Goal: Transaction & Acquisition: Purchase product/service

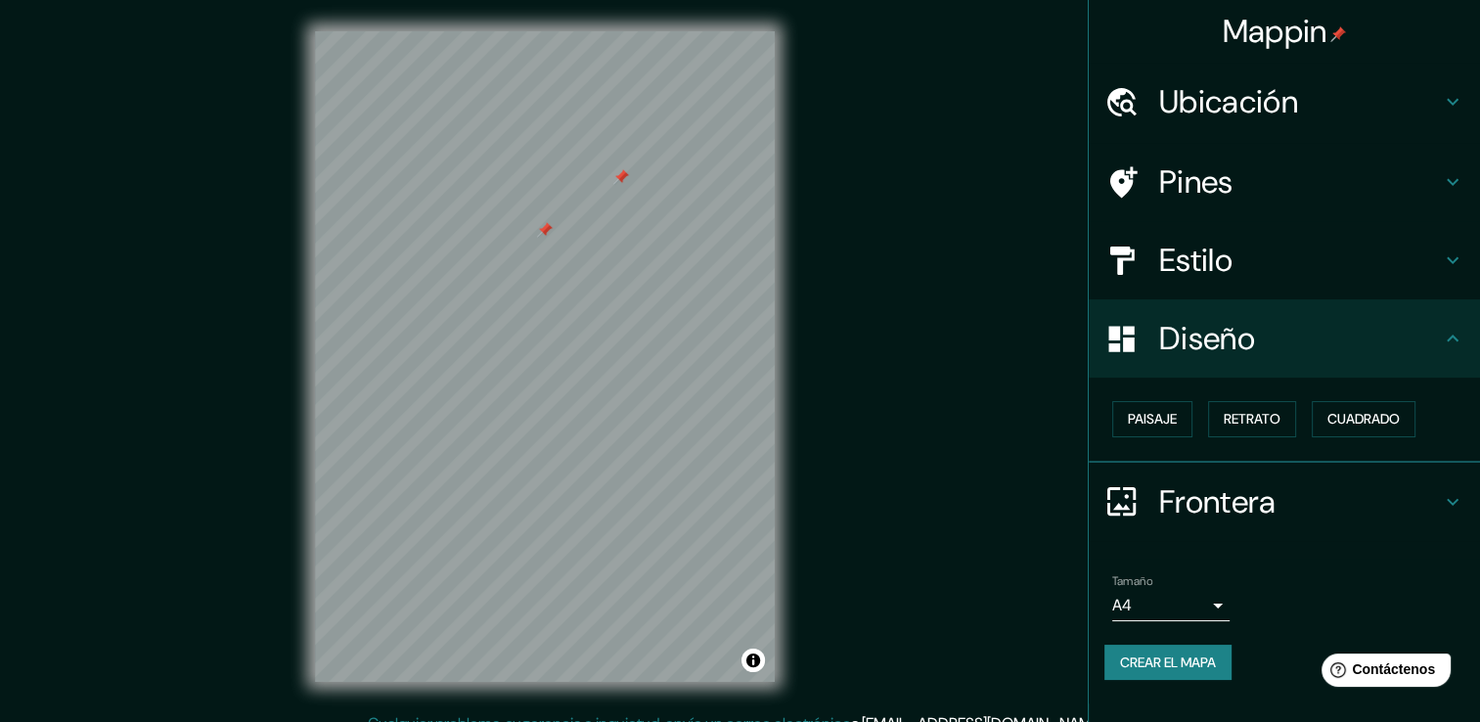
drag, startPoint x: 488, startPoint y: 257, endPoint x: 544, endPoint y: 230, distance: 62.1
click at [544, 230] on div at bounding box center [545, 230] width 16 height 16
drag, startPoint x: 542, startPoint y: 221, endPoint x: 453, endPoint y: 238, distance: 90.5
click at [453, 238] on div at bounding box center [456, 246] width 16 height 16
click at [530, 194] on div at bounding box center [530, 194] width 16 height 16
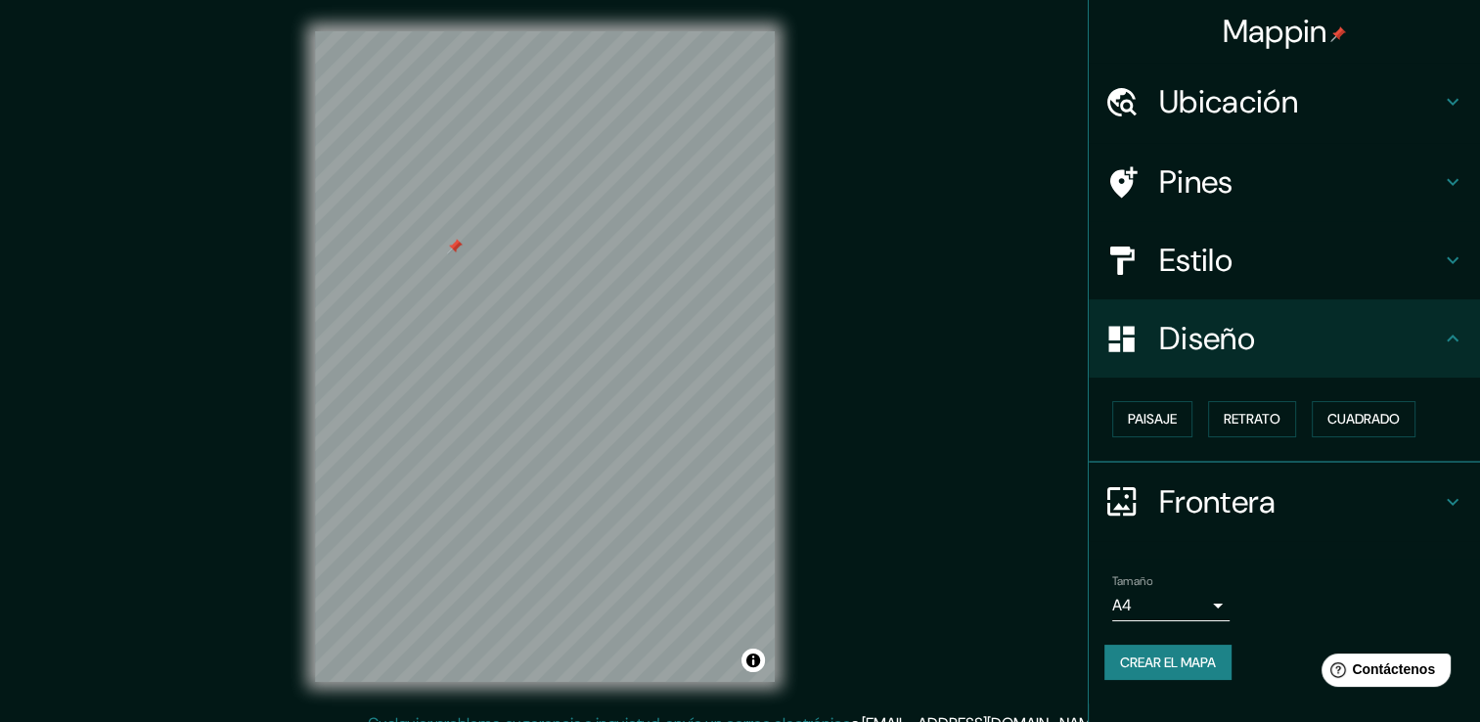
click at [454, 246] on div at bounding box center [455, 247] width 16 height 16
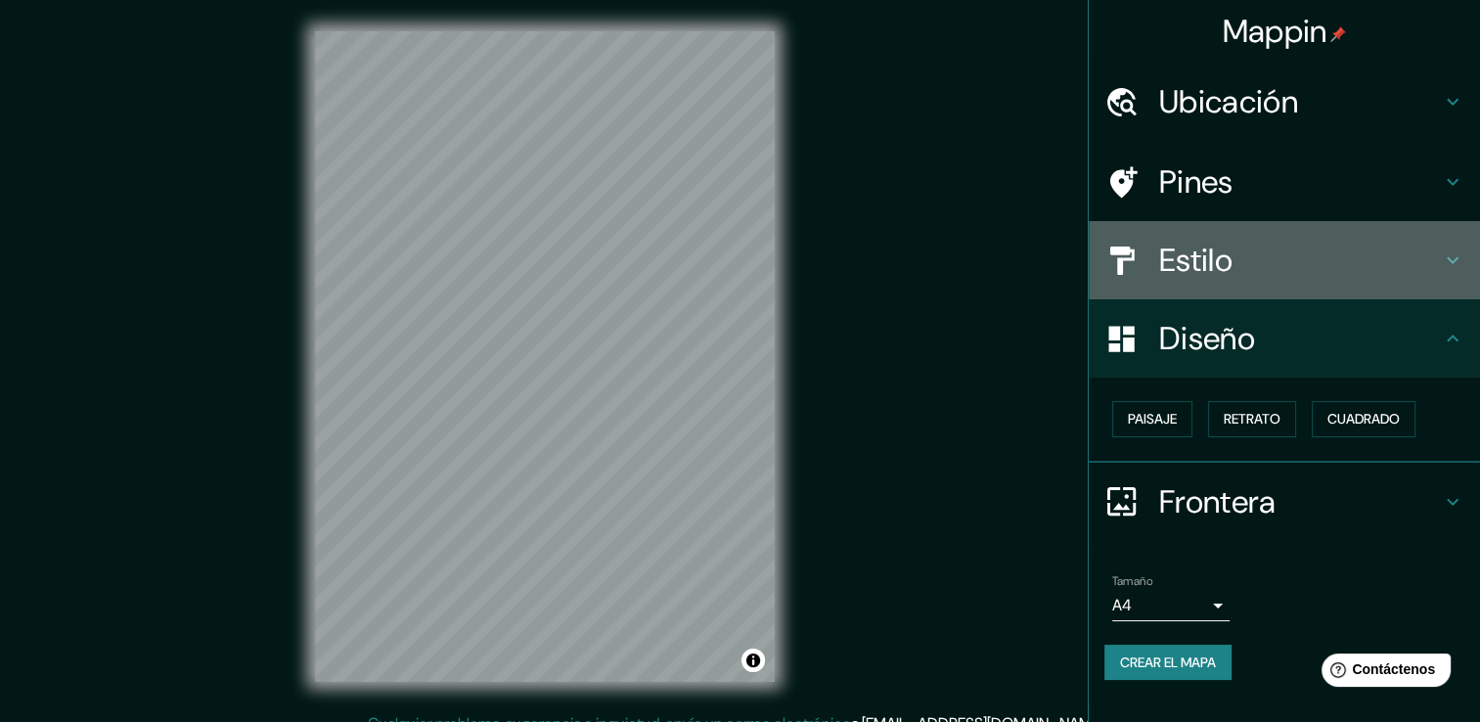
click at [1195, 248] on h4 "Estilo" at bounding box center [1300, 260] width 282 height 39
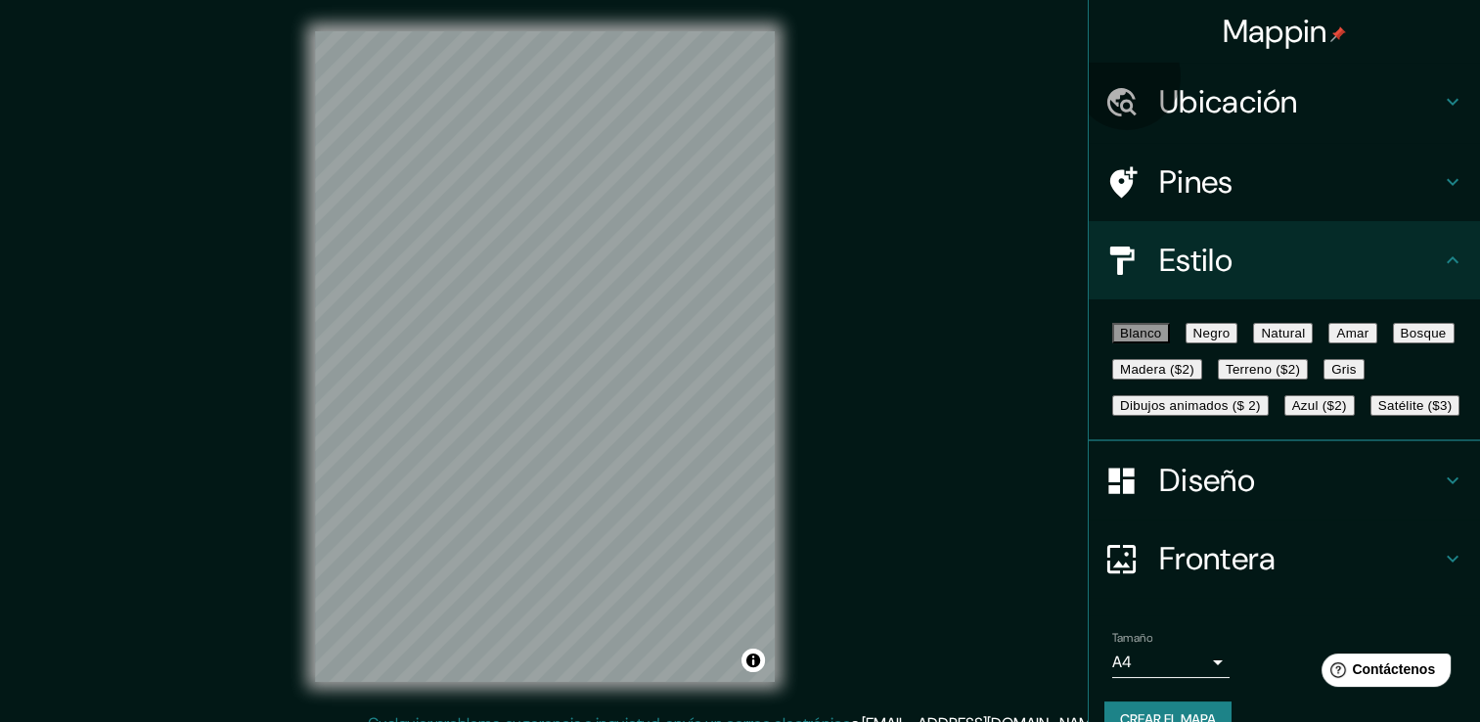
click at [1401, 340] on font "Bosque" at bounding box center [1424, 333] width 46 height 15
click at [1313, 327] on button "Natural" at bounding box center [1283, 333] width 60 height 21
click at [580, 91] on div at bounding box center [588, 99] width 16 height 16
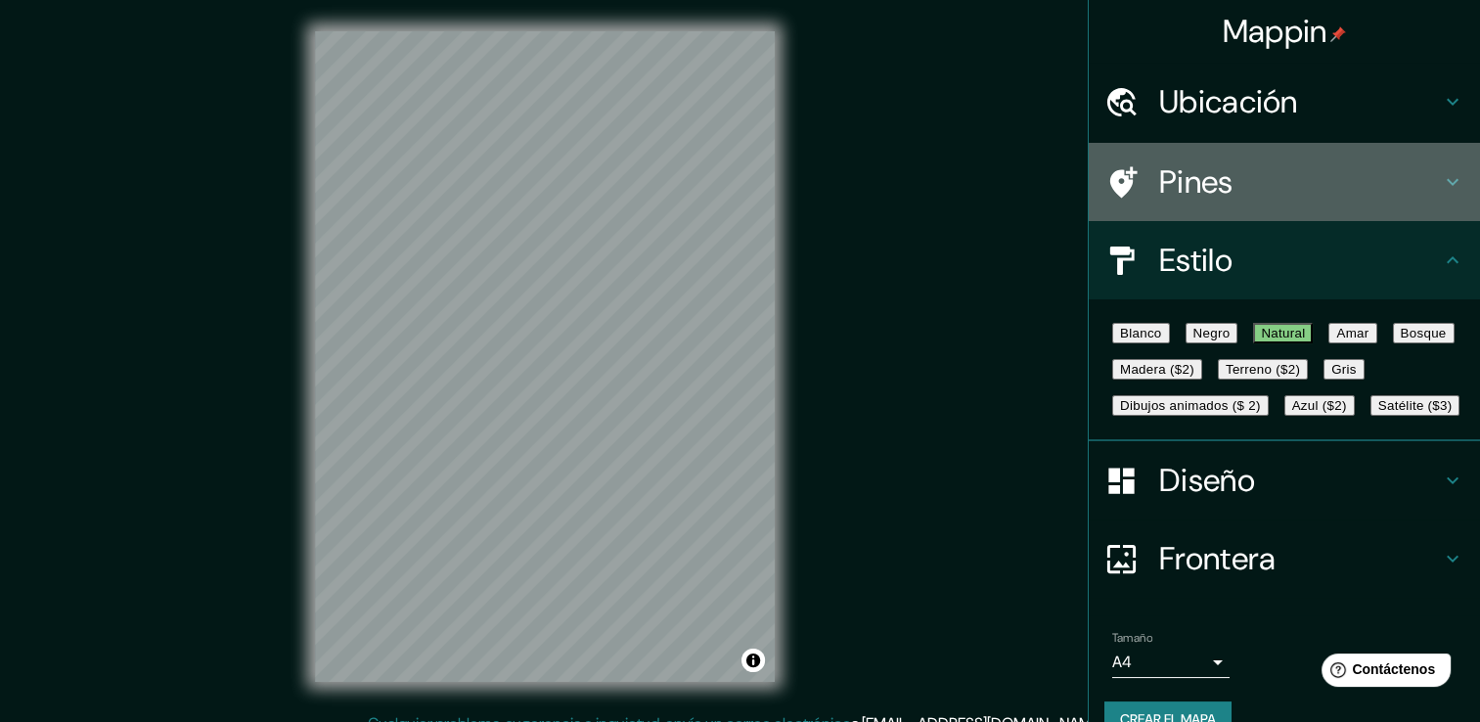
click at [1203, 183] on h4 "Pines" at bounding box center [1300, 181] width 282 height 39
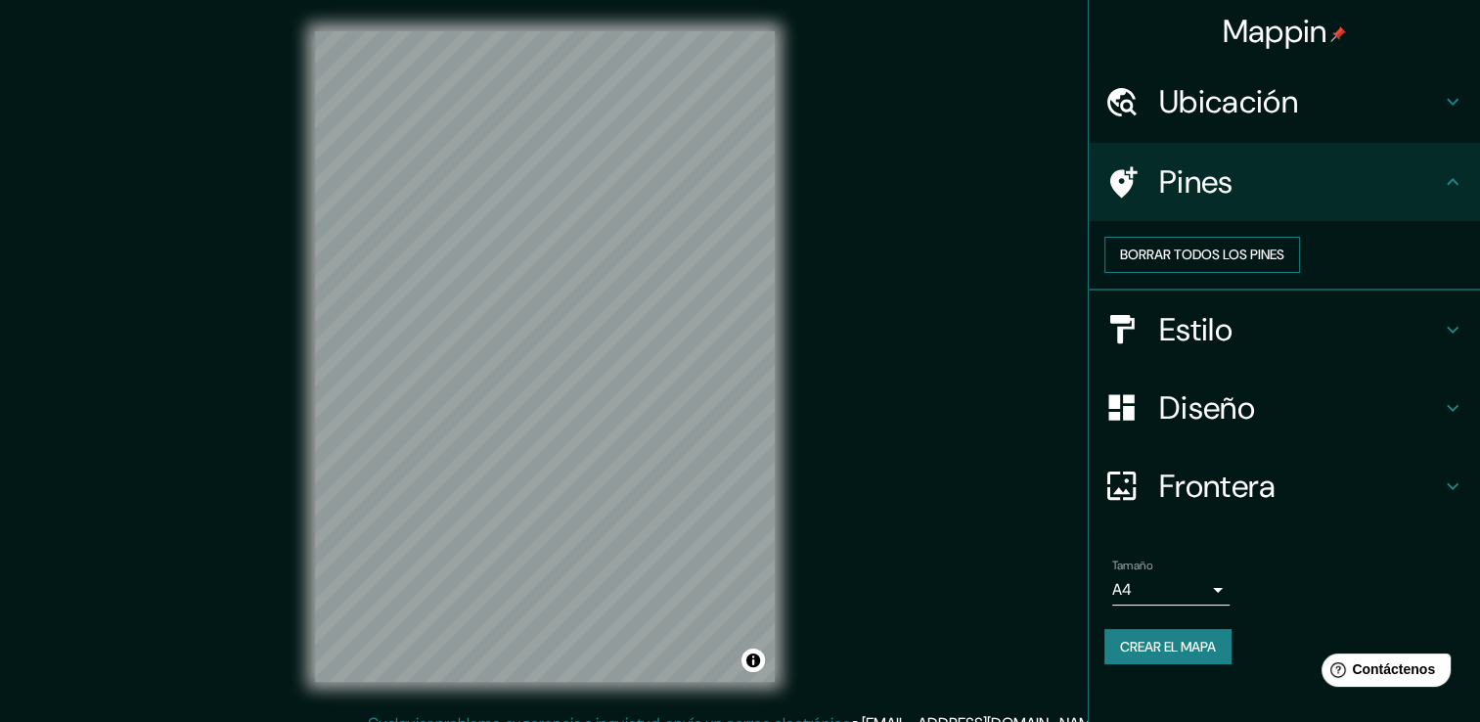
click at [1262, 267] on font "Borrar todos los pines" at bounding box center [1202, 255] width 164 height 24
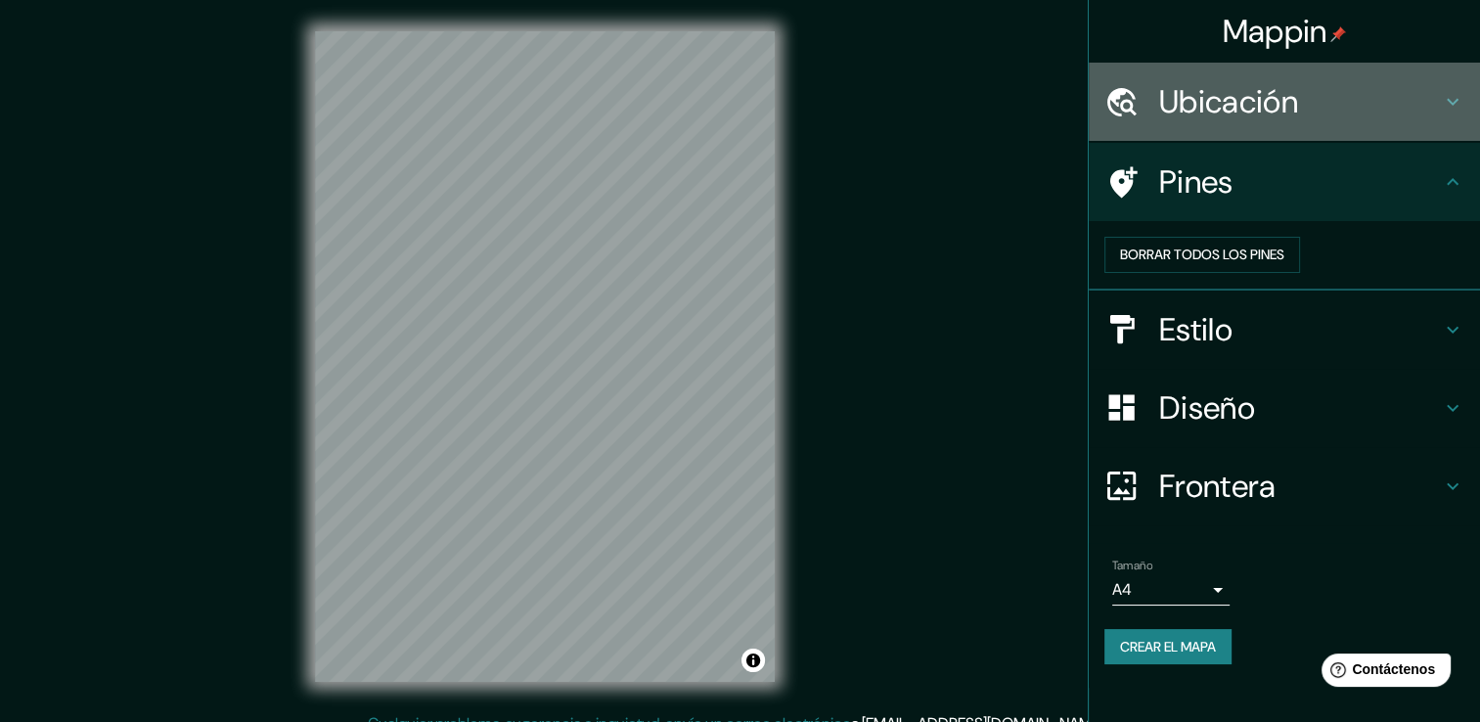
click at [1265, 119] on h4 "Ubicación" at bounding box center [1300, 101] width 282 height 39
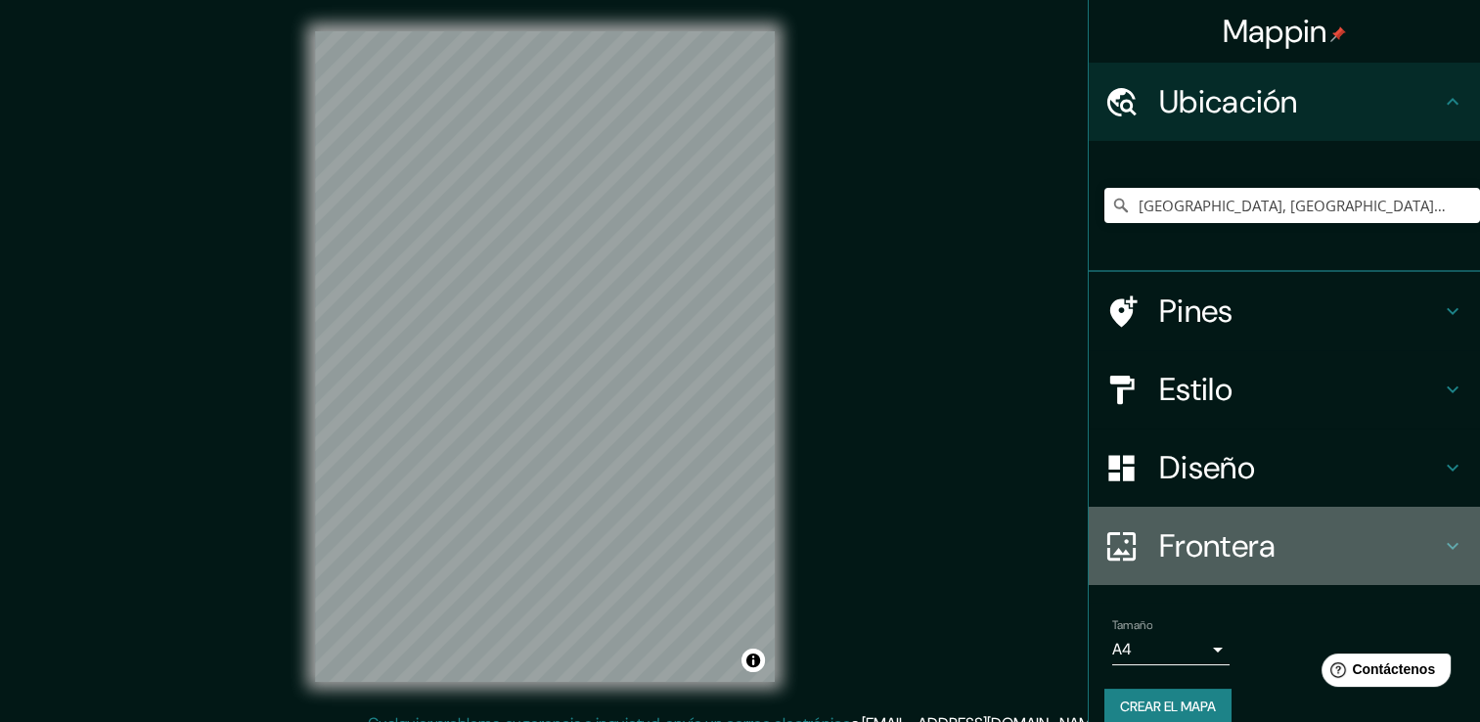
click at [1159, 542] on h4 "Frontera" at bounding box center [1300, 545] width 282 height 39
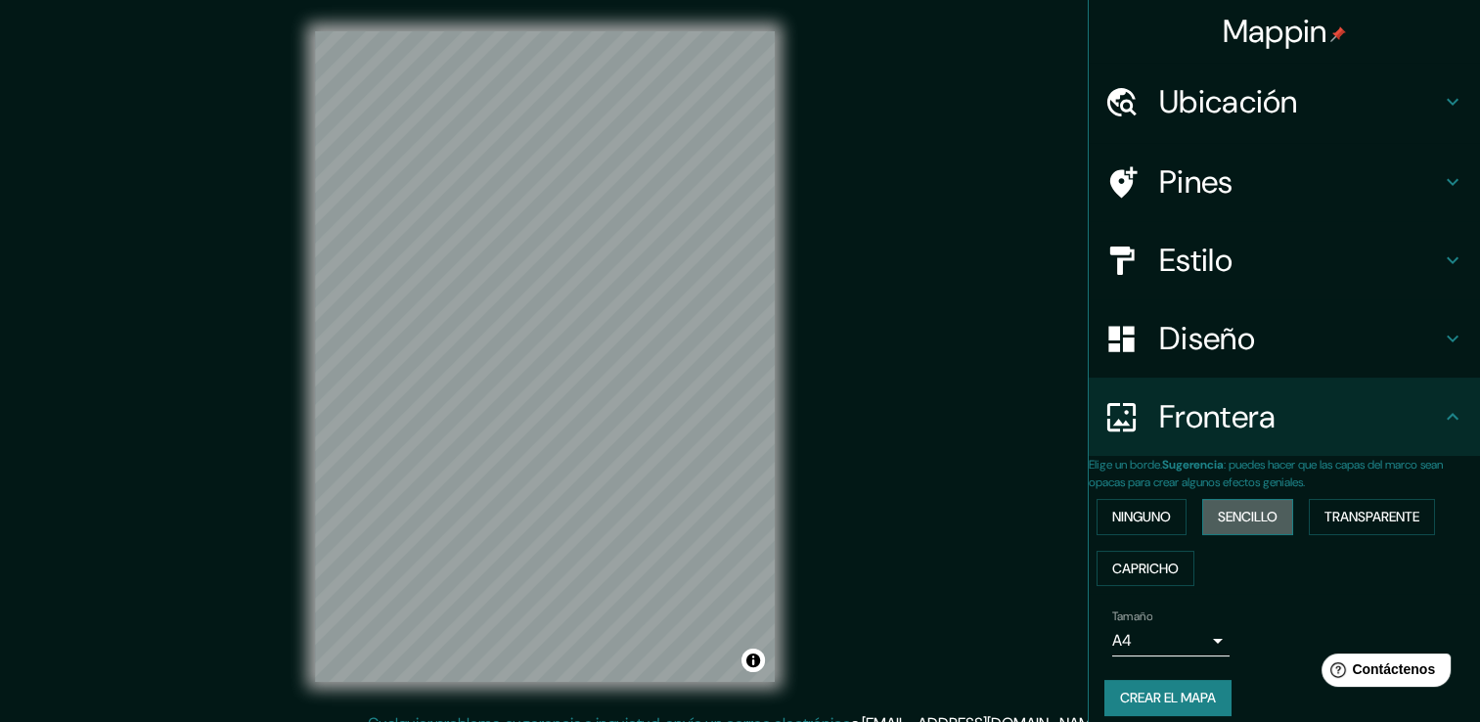
drag, startPoint x: 1252, startPoint y: 516, endPoint x: 1236, endPoint y: 505, distance: 19.6
click at [1247, 514] on font "Sencillo" at bounding box center [1248, 517] width 60 height 24
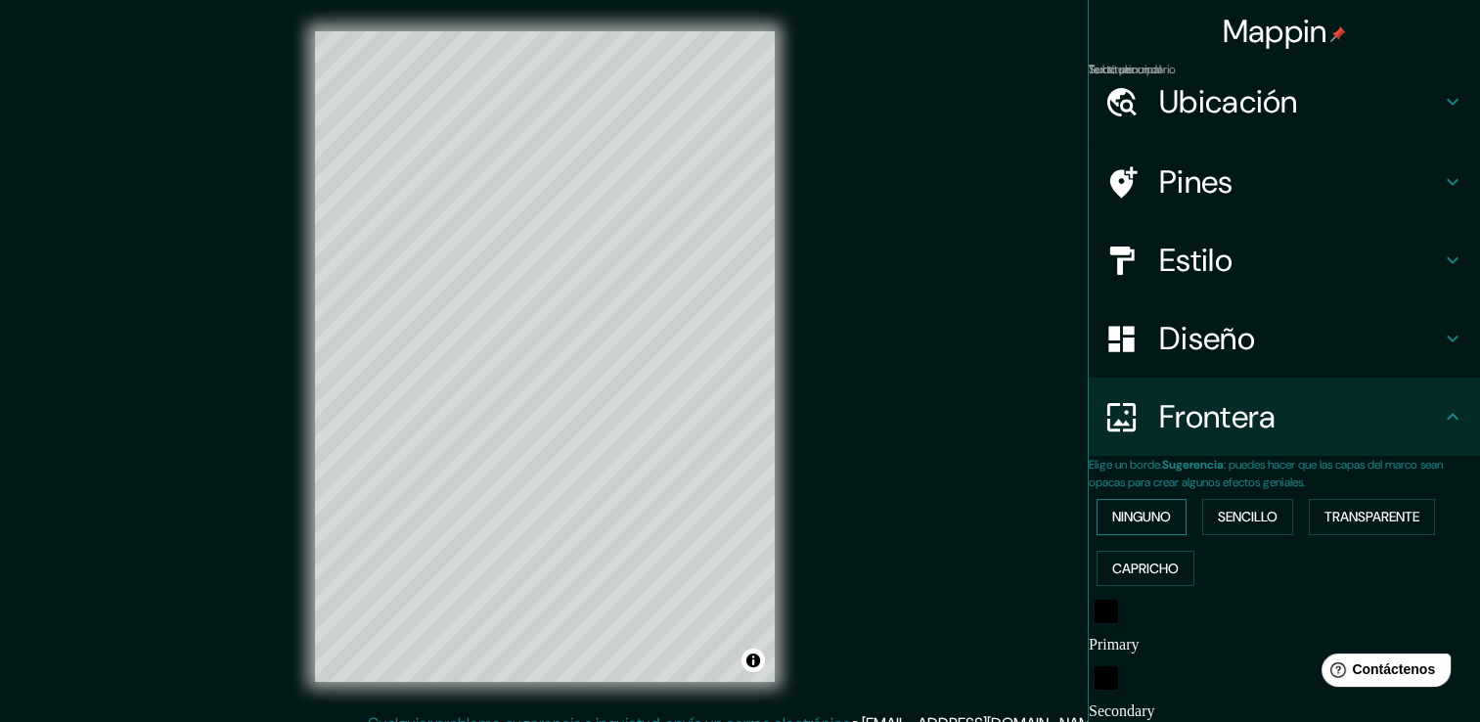
click at [1160, 507] on font "Ninguno" at bounding box center [1141, 517] width 59 height 24
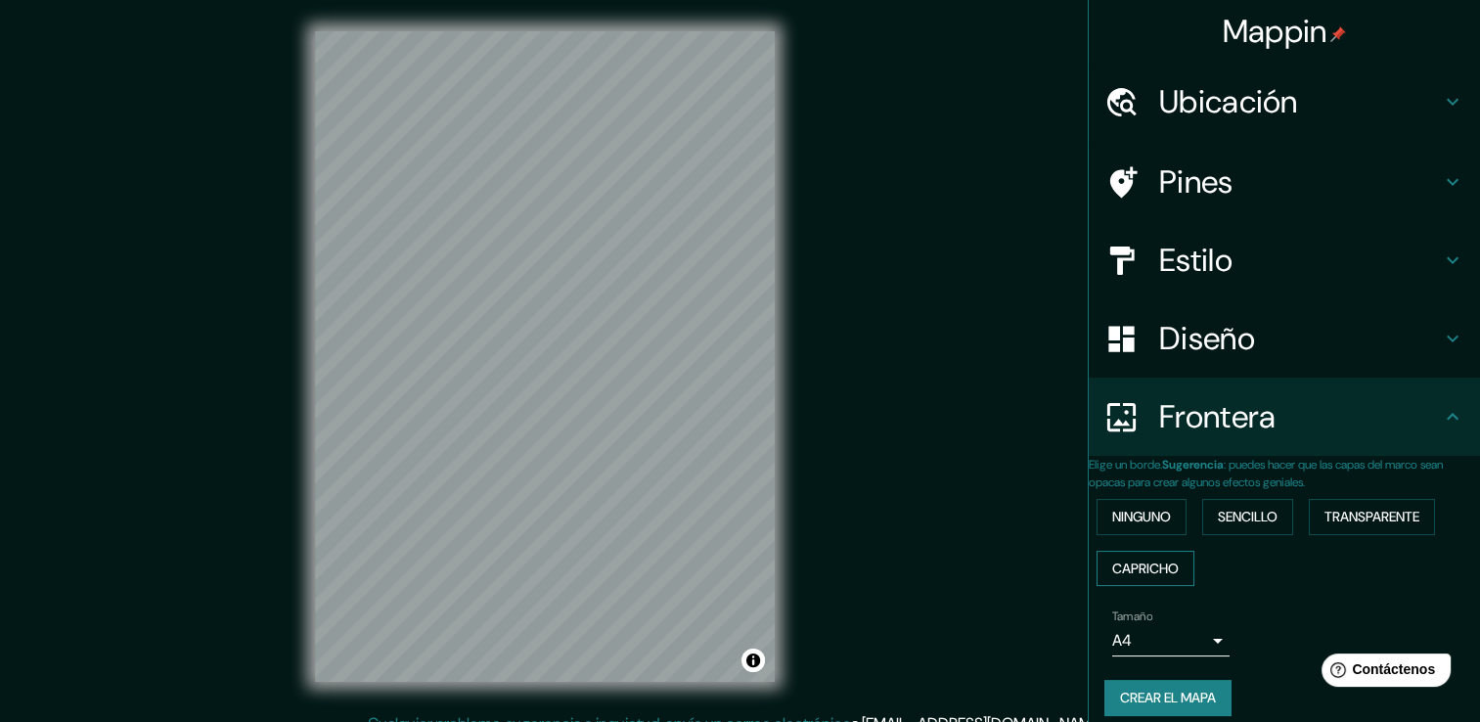
click at [1178, 557] on font "Capricho" at bounding box center [1145, 569] width 67 height 24
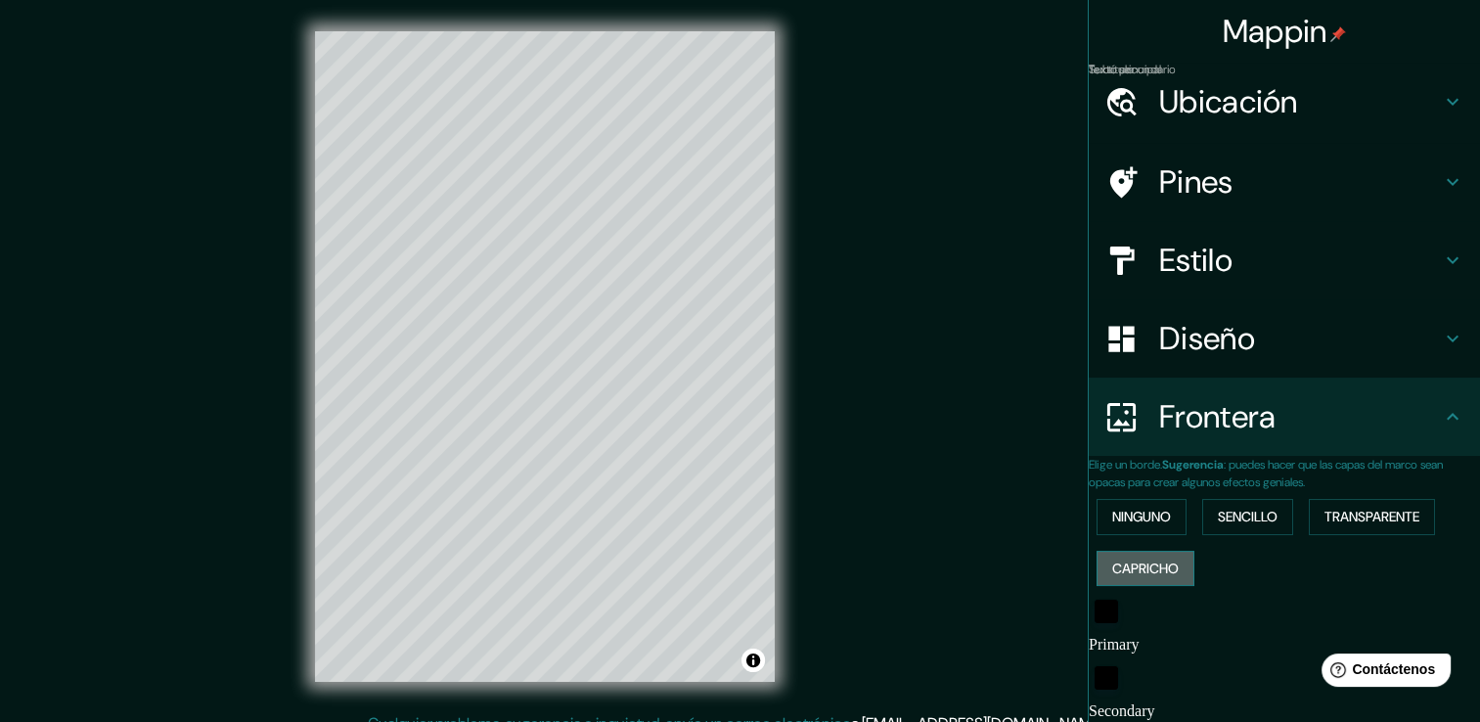
click at [1174, 561] on font "Capricho" at bounding box center [1145, 569] width 67 height 24
type input "38"
type input "19"
click at [1378, 505] on font "Transparente" at bounding box center [1371, 517] width 95 height 24
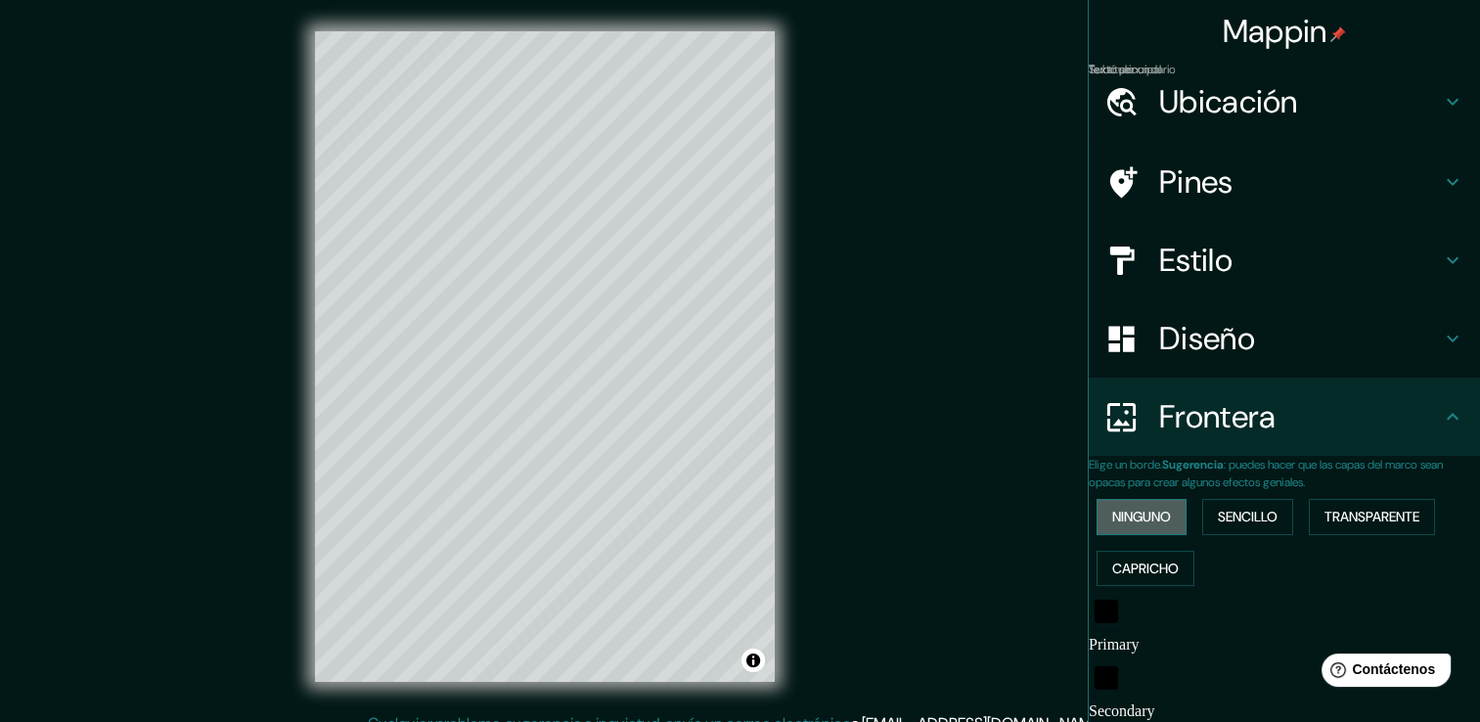
click at [1154, 511] on font "Ninguno" at bounding box center [1141, 517] width 59 height 24
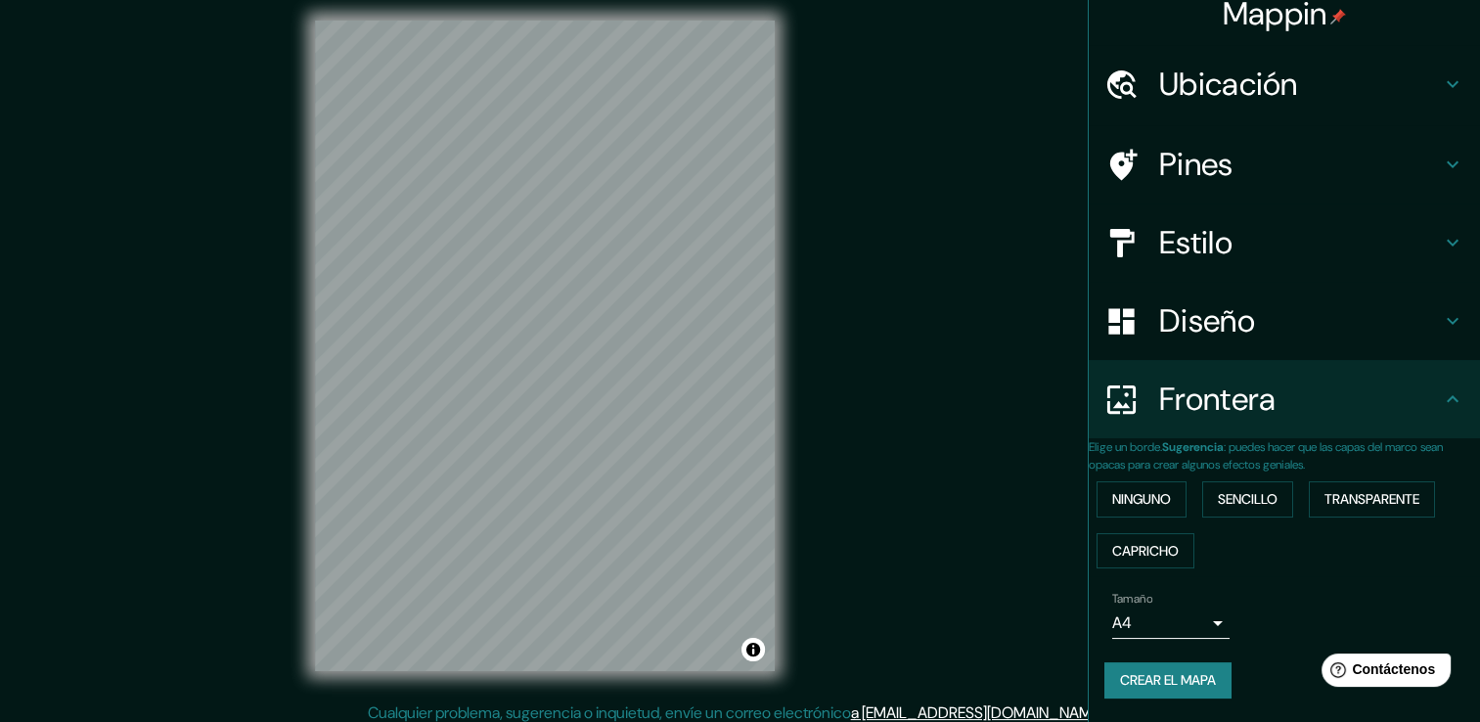
scroll to position [22, 0]
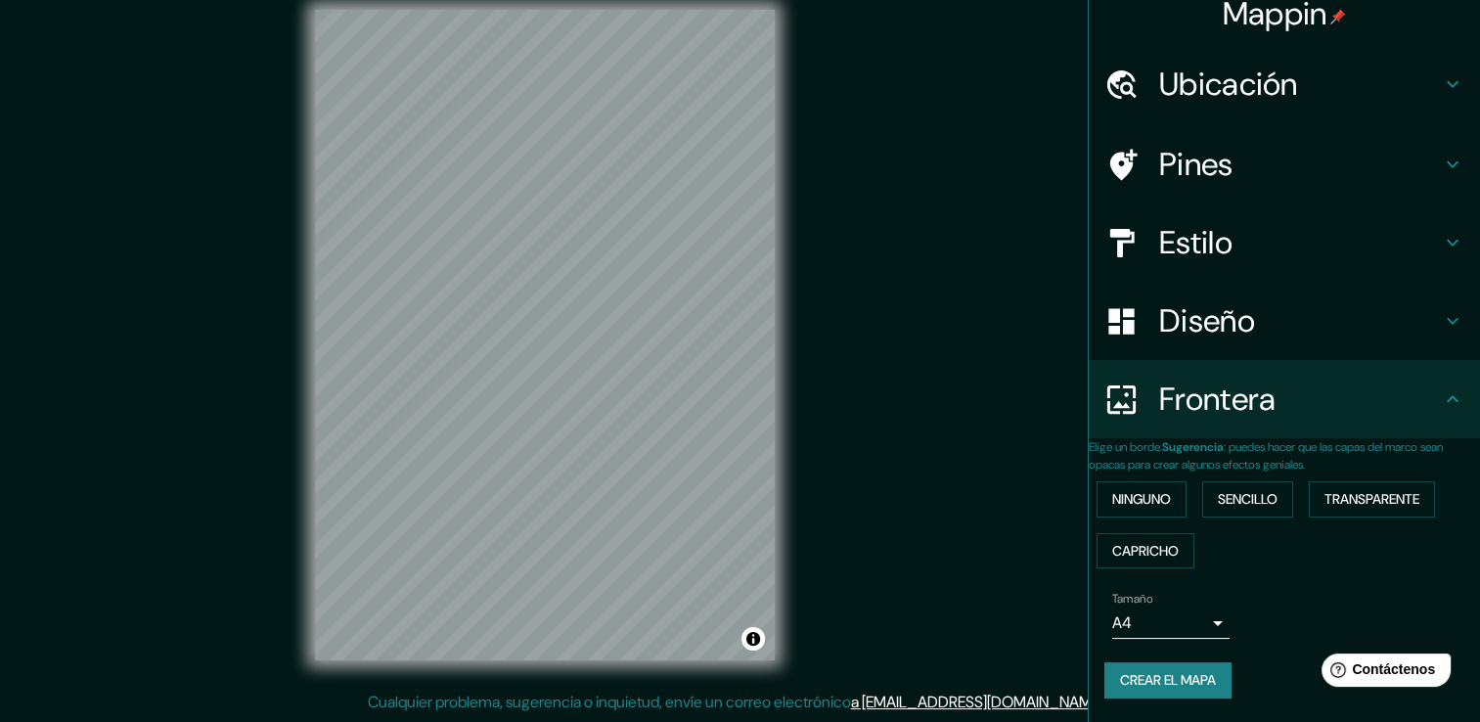
click at [1201, 613] on body "Mappin Ubicación [GEOGRAPHIC_DATA], [GEOGRAPHIC_DATA], [GEOGRAPHIC_DATA], [GEOG…" at bounding box center [740, 339] width 1480 height 722
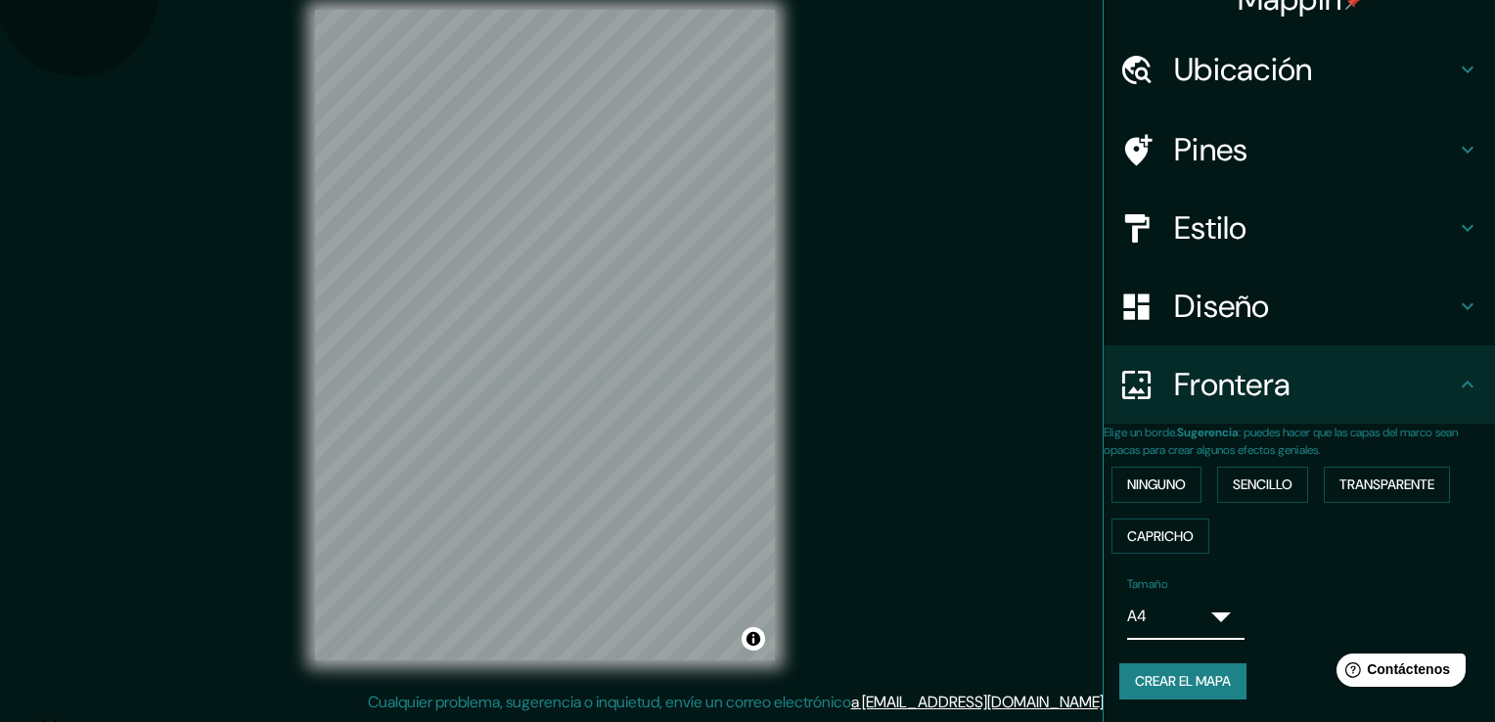
click at [1196, 617] on body "Mappin Ubicación [GEOGRAPHIC_DATA], [GEOGRAPHIC_DATA], [GEOGRAPHIC_DATA], [GEOG…" at bounding box center [747, 339] width 1495 height 722
click at [1154, 716] on li "A4" at bounding box center [759, 725] width 1441 height 18
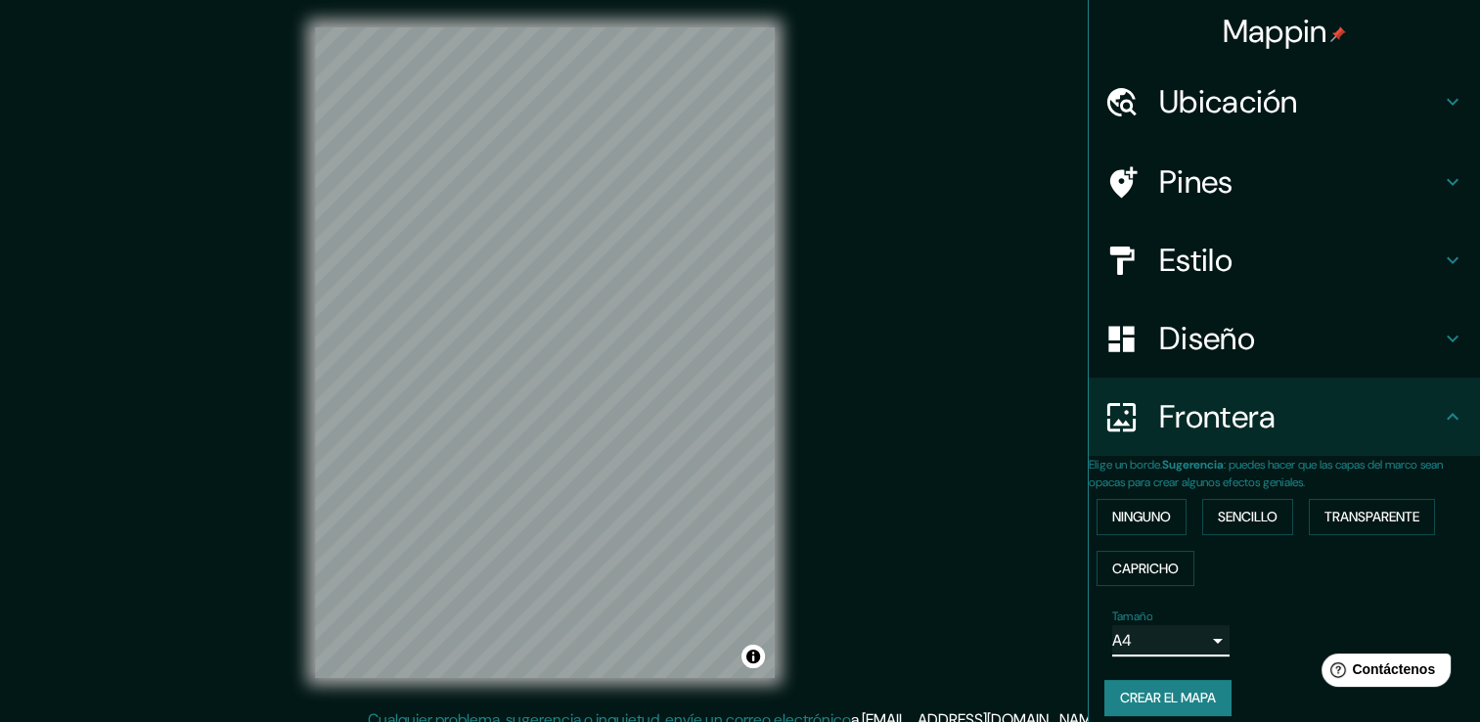
scroll to position [0, 0]
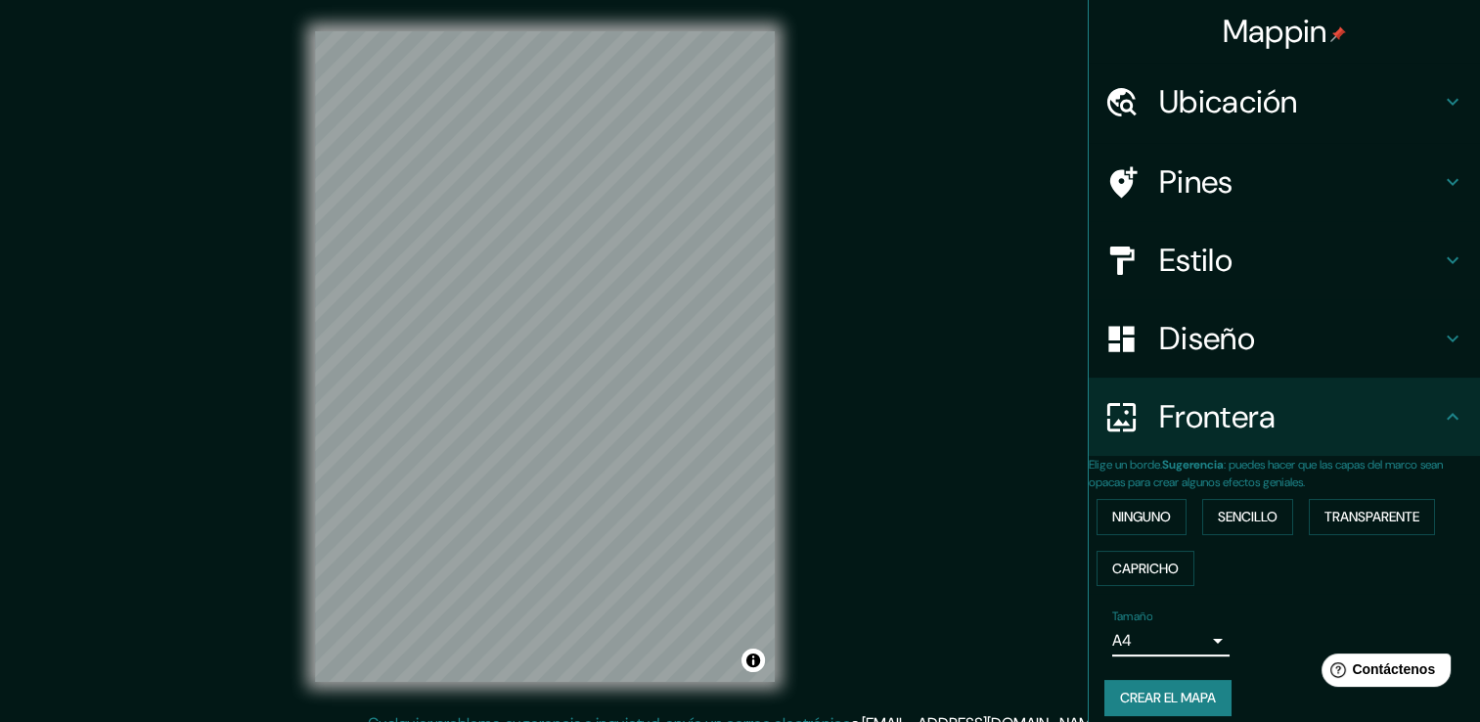
click at [1208, 319] on h4 "Diseño" at bounding box center [1300, 338] width 282 height 39
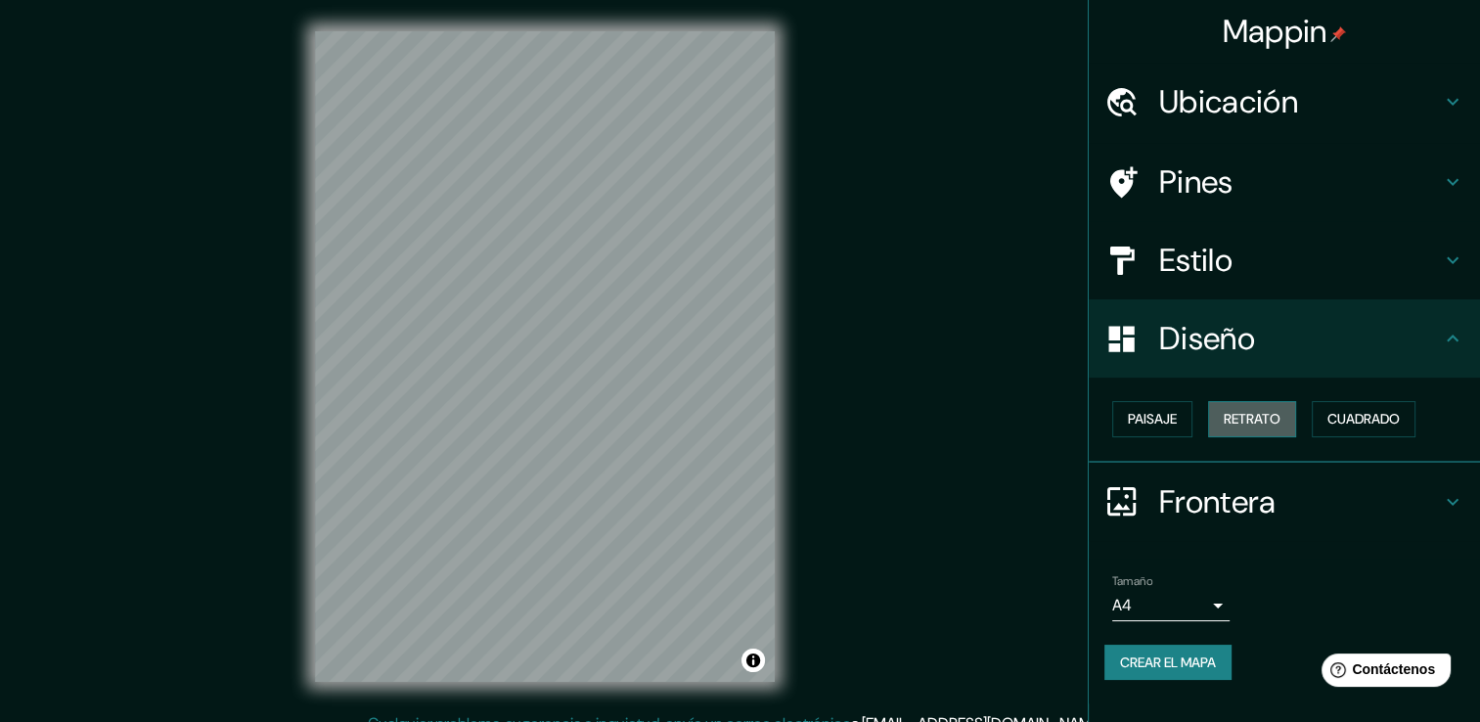
click at [1252, 419] on font "Retrato" at bounding box center [1252, 419] width 57 height 24
click at [1177, 409] on font "Paisaje" at bounding box center [1152, 419] width 49 height 24
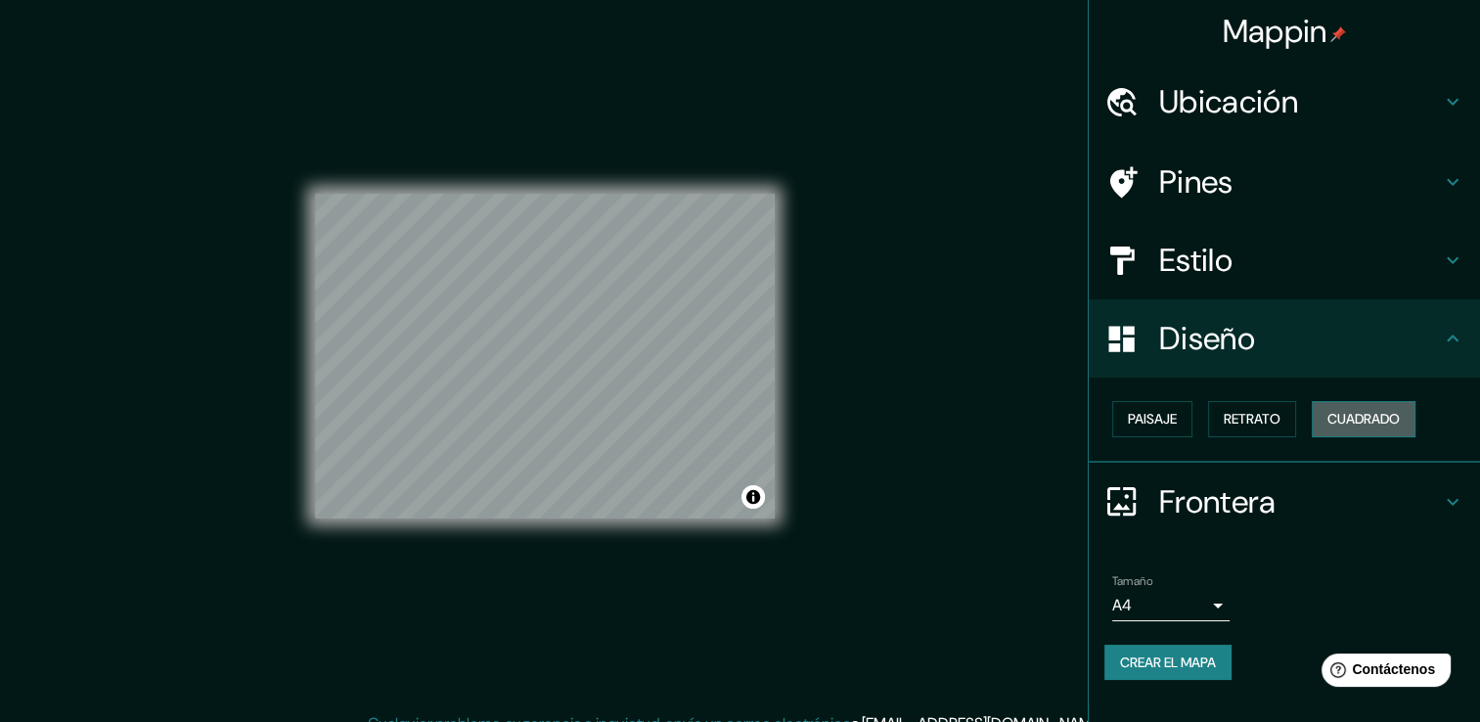
click at [1400, 417] on font "Cuadrado" at bounding box center [1363, 419] width 72 height 24
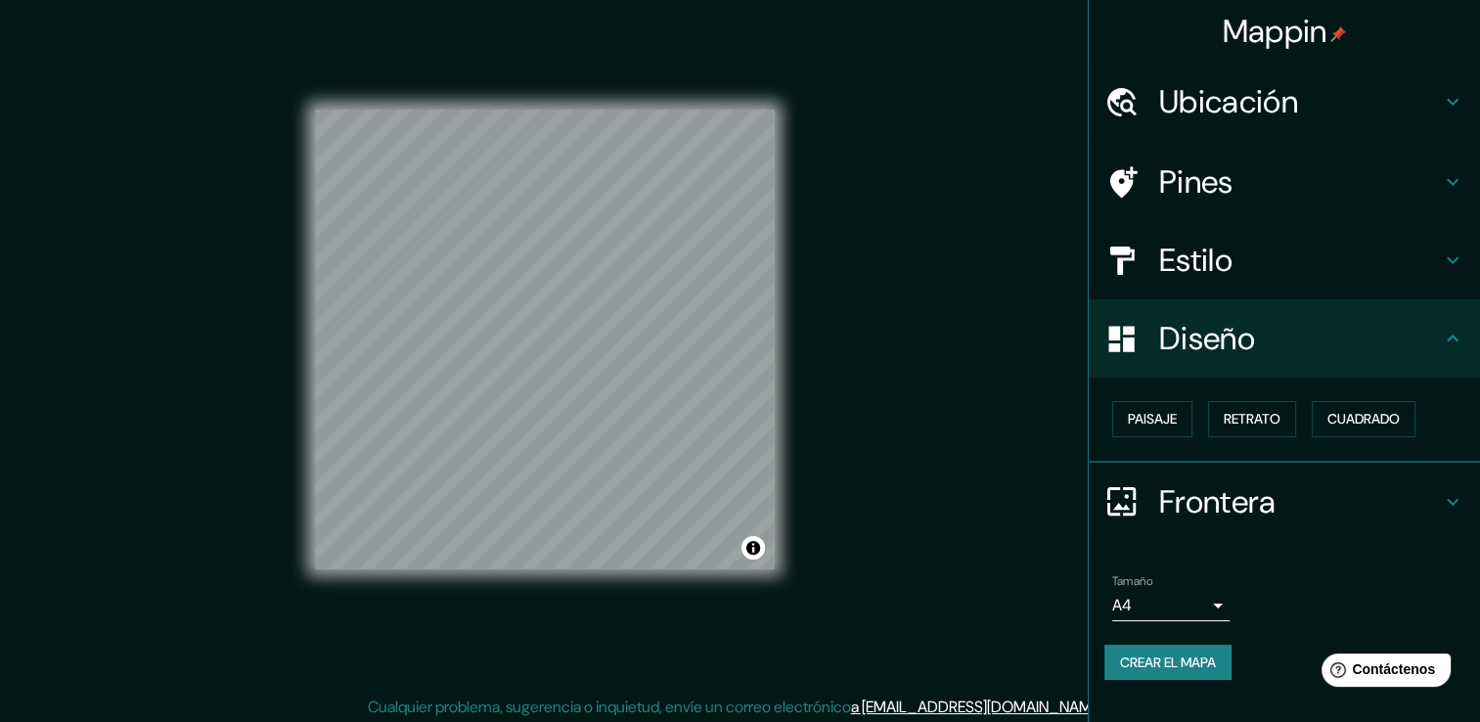
scroll to position [22, 0]
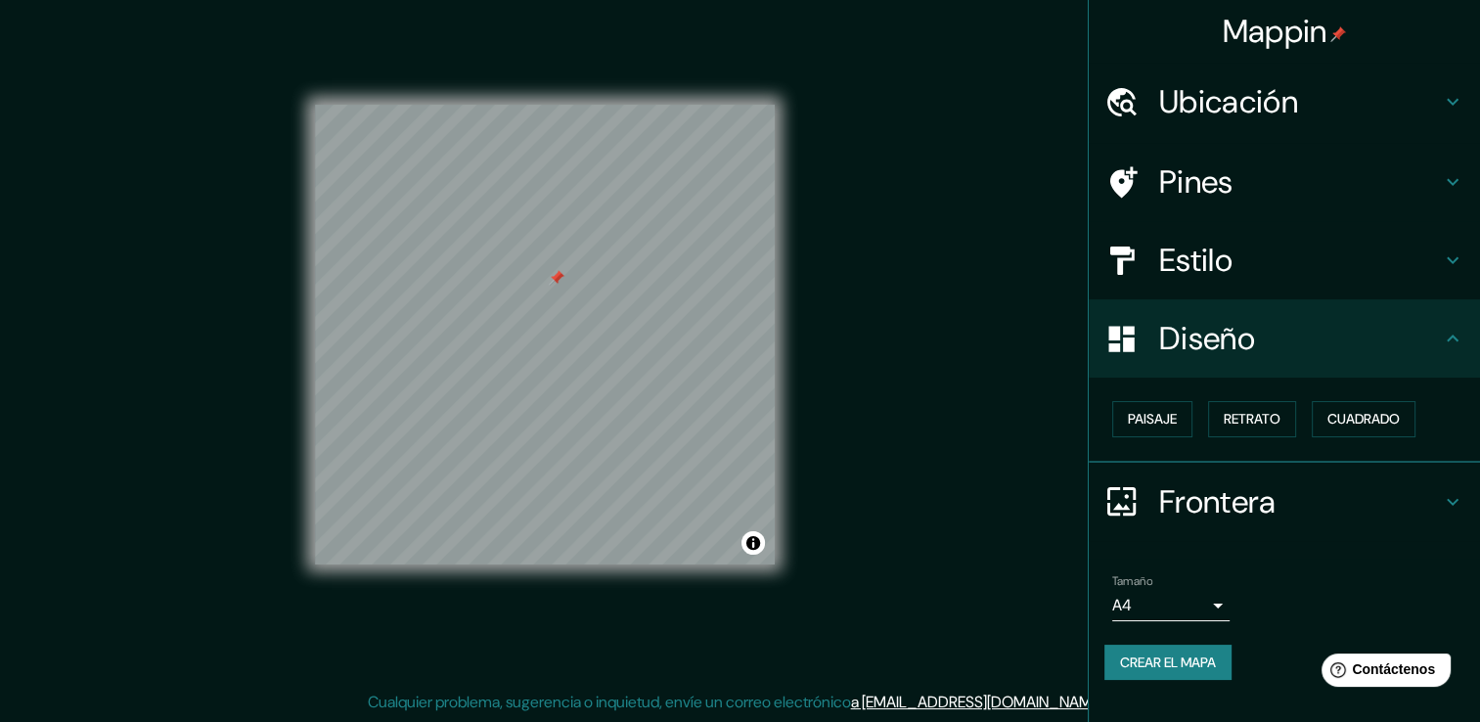
click at [559, 279] on div at bounding box center [557, 278] width 16 height 16
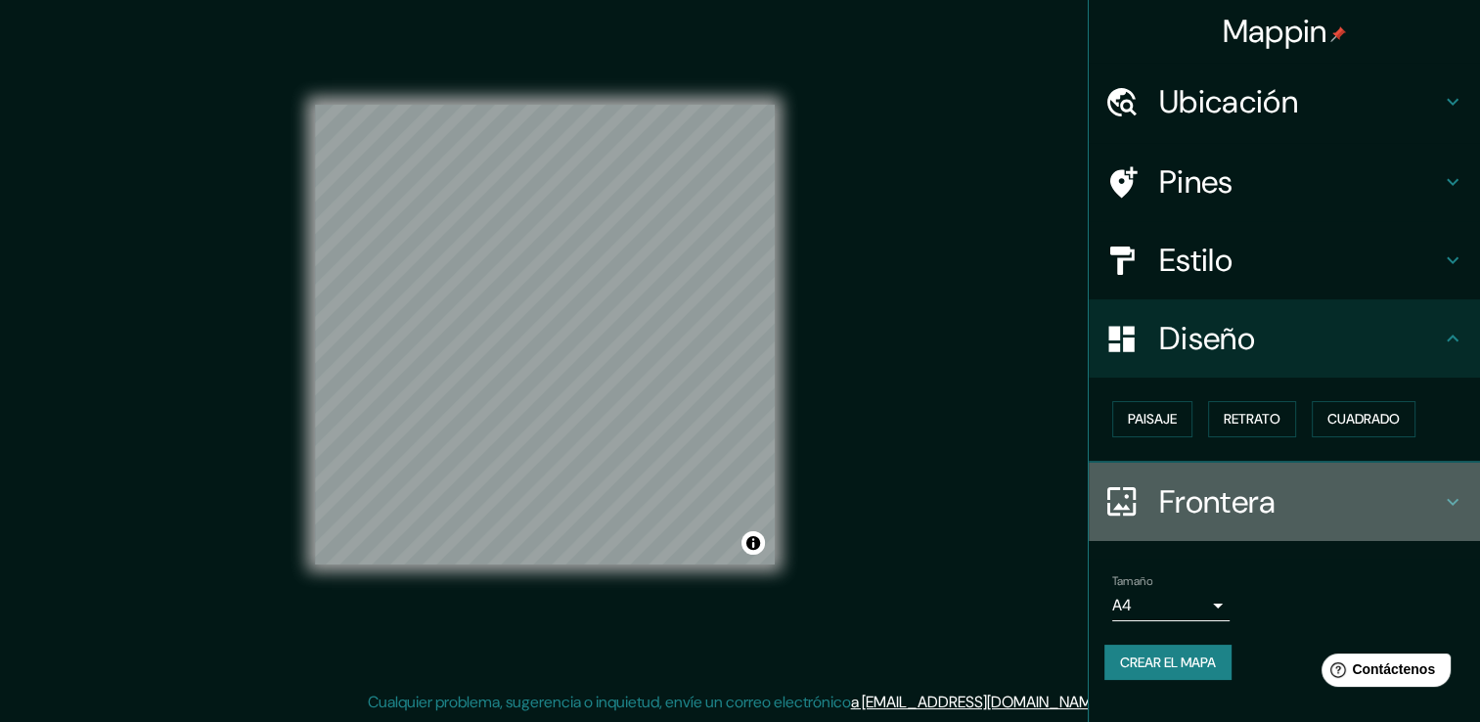
click at [1225, 493] on h4 "Frontera" at bounding box center [1300, 501] width 282 height 39
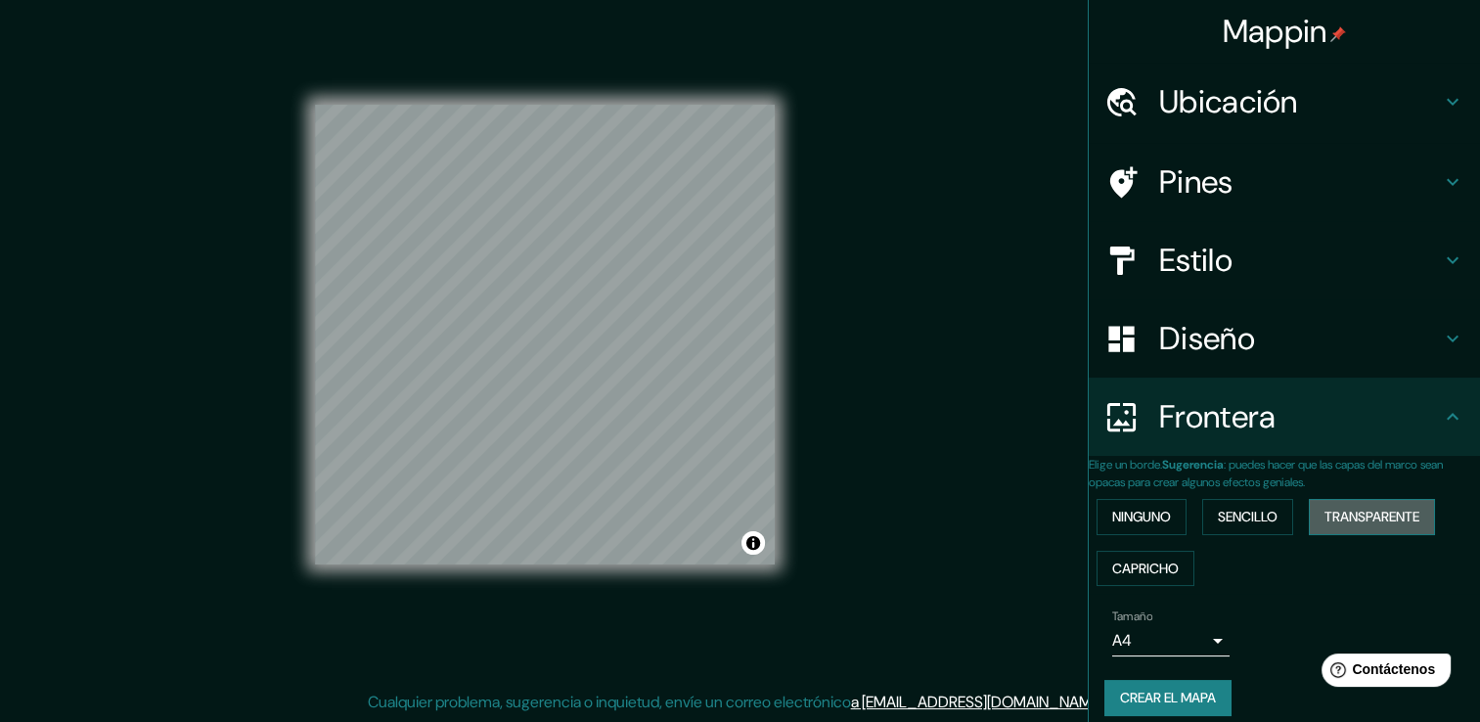
click at [1365, 514] on font "Transparente" at bounding box center [1371, 517] width 95 height 24
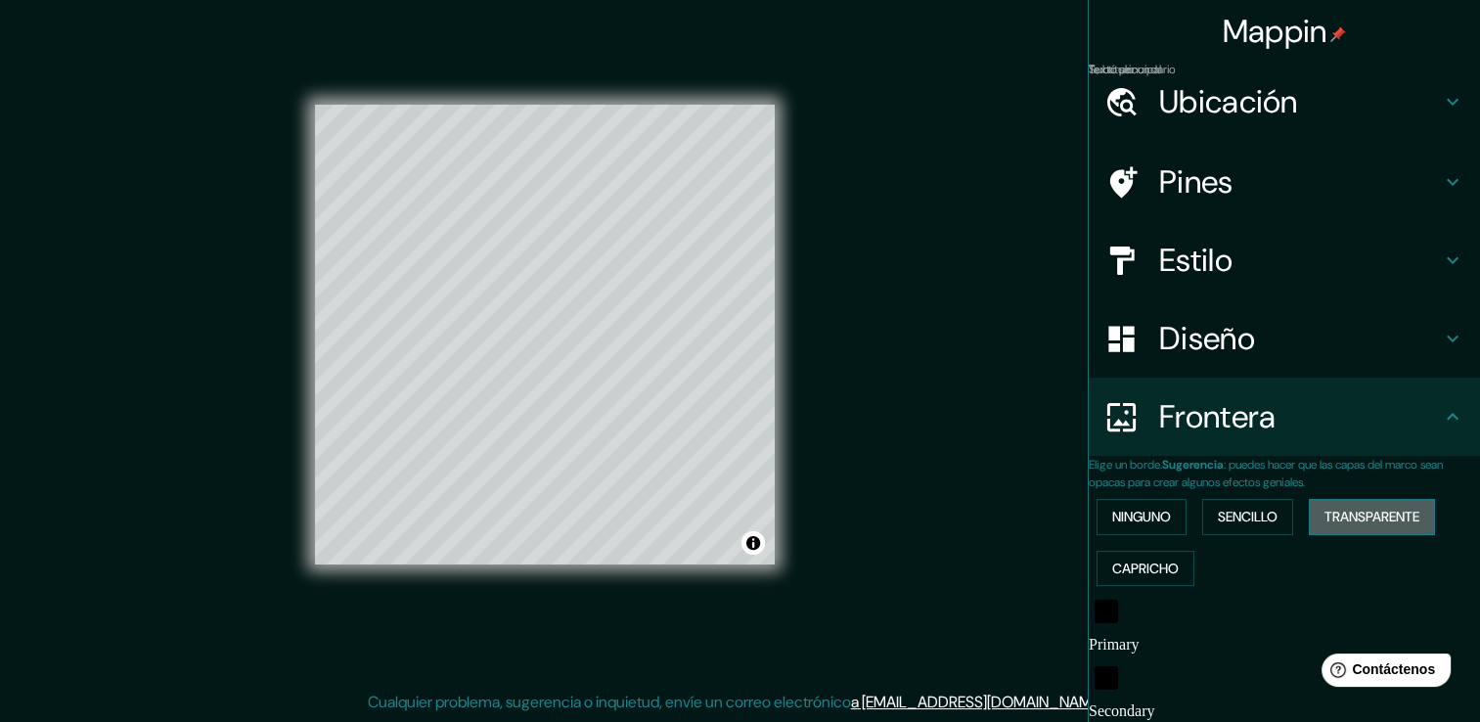
click at [1365, 507] on font "Transparente" at bounding box center [1371, 517] width 95 height 24
type input "226"
type input "38"
click at [1144, 516] on font "Ninguno" at bounding box center [1141, 517] width 59 height 24
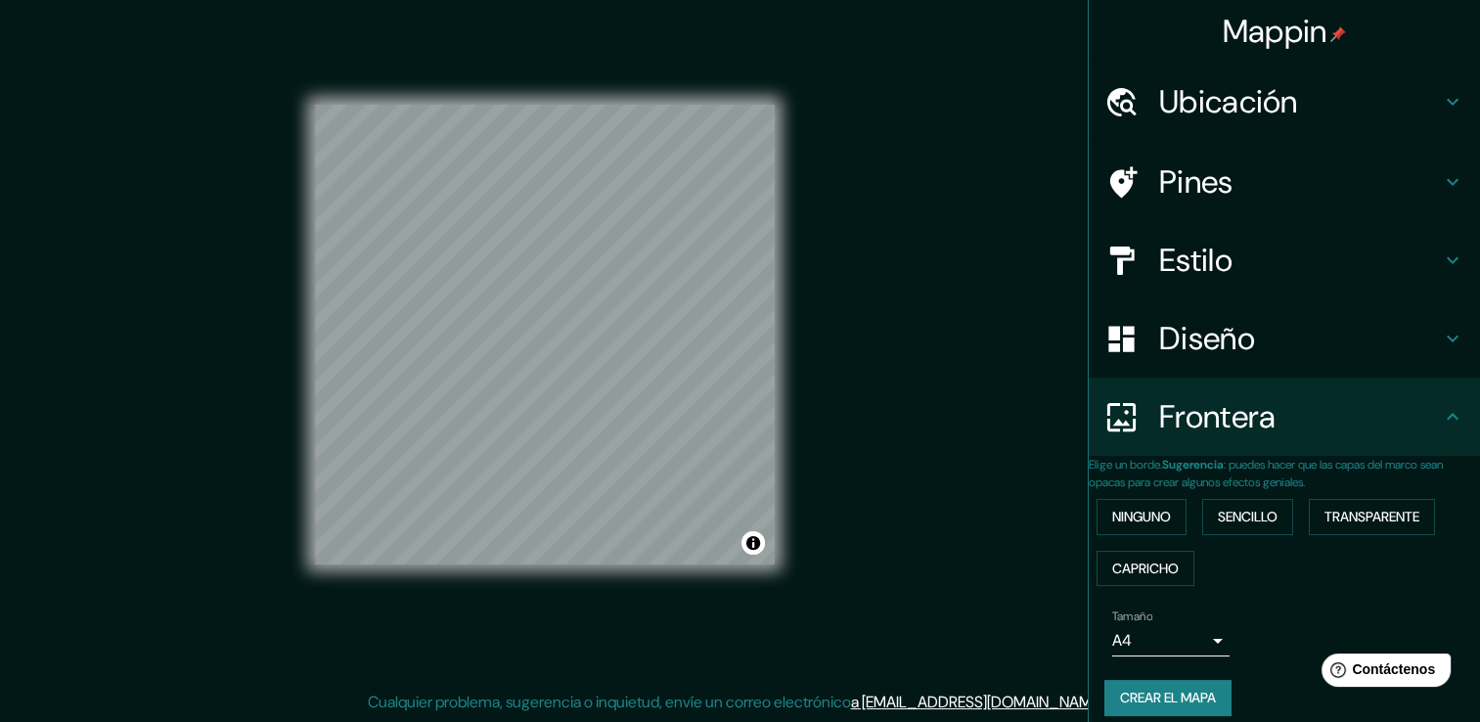
click at [1204, 379] on div "Frontera" at bounding box center [1284, 417] width 391 height 78
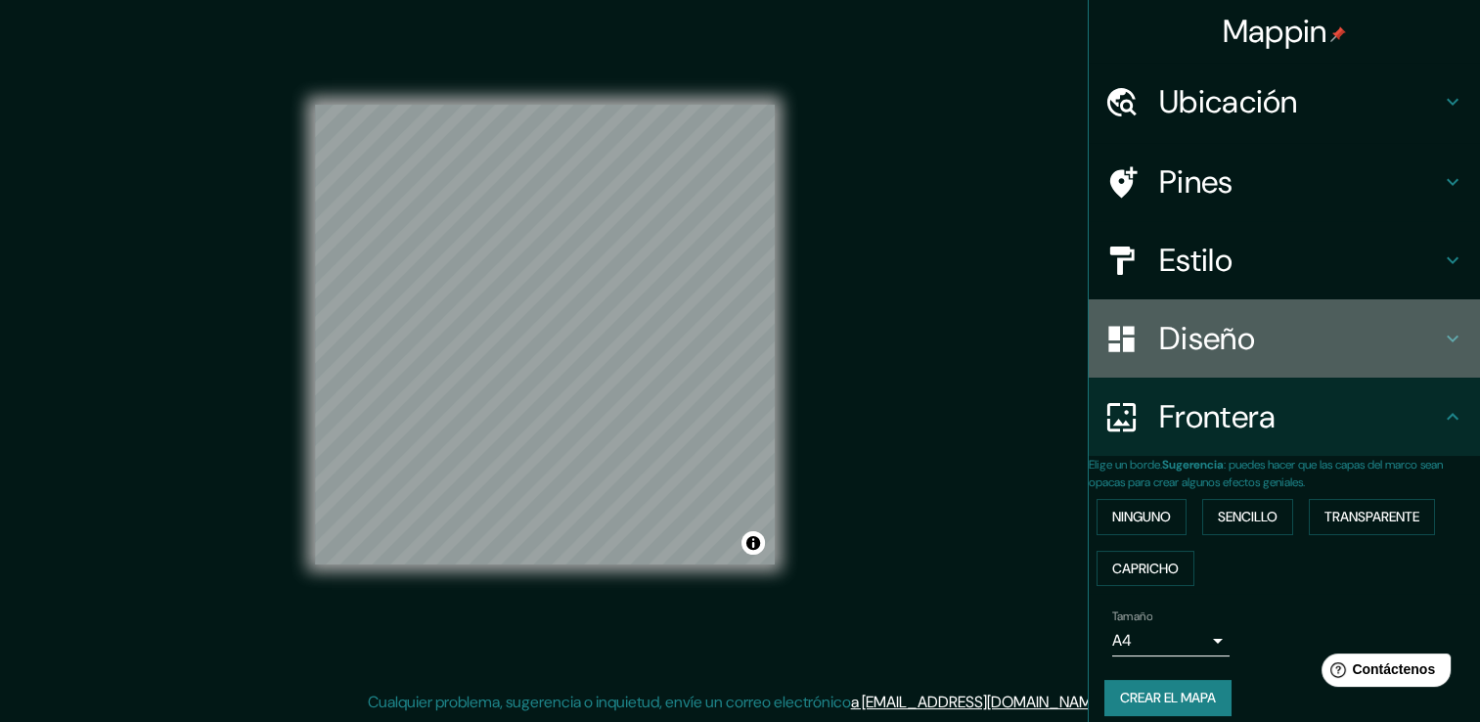
click at [1214, 335] on h4 "Diseño" at bounding box center [1300, 338] width 282 height 39
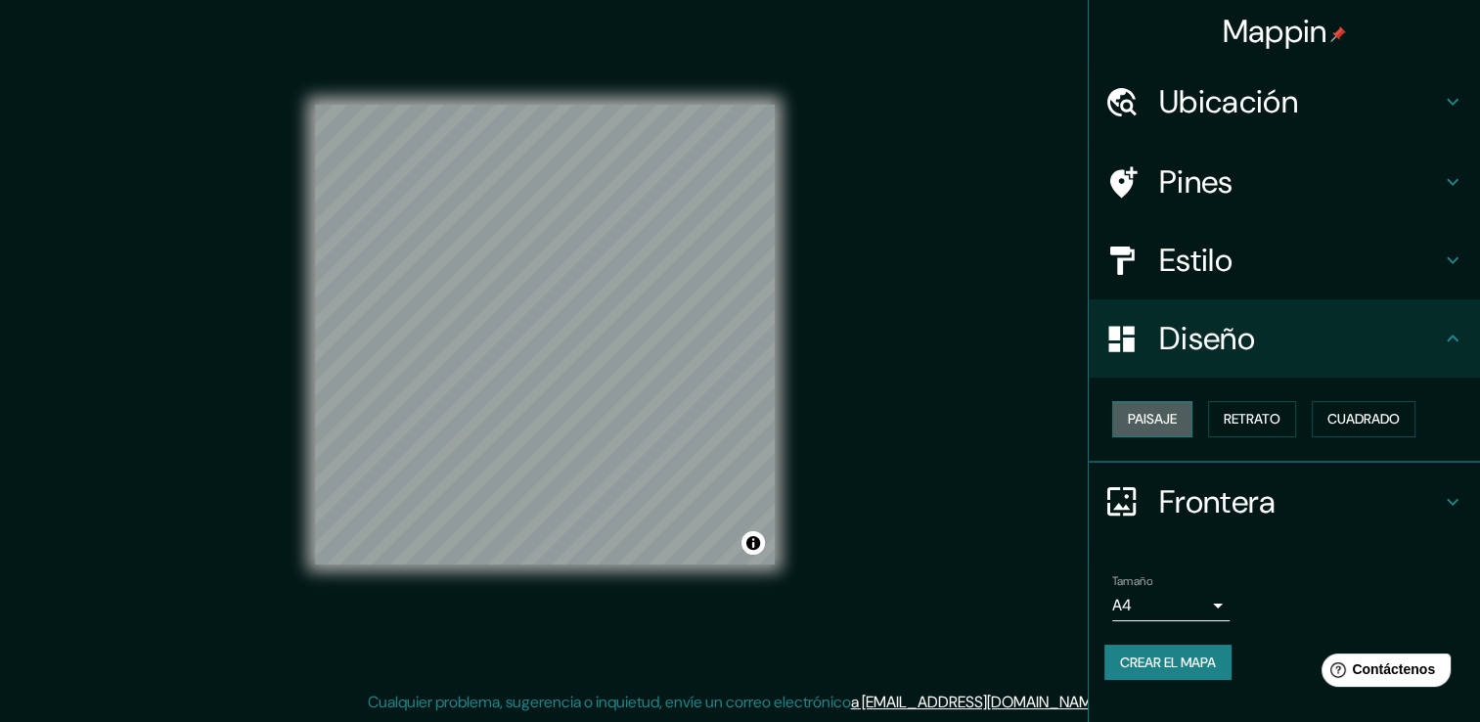
click at [1166, 405] on button "Paisaje" at bounding box center [1152, 419] width 80 height 36
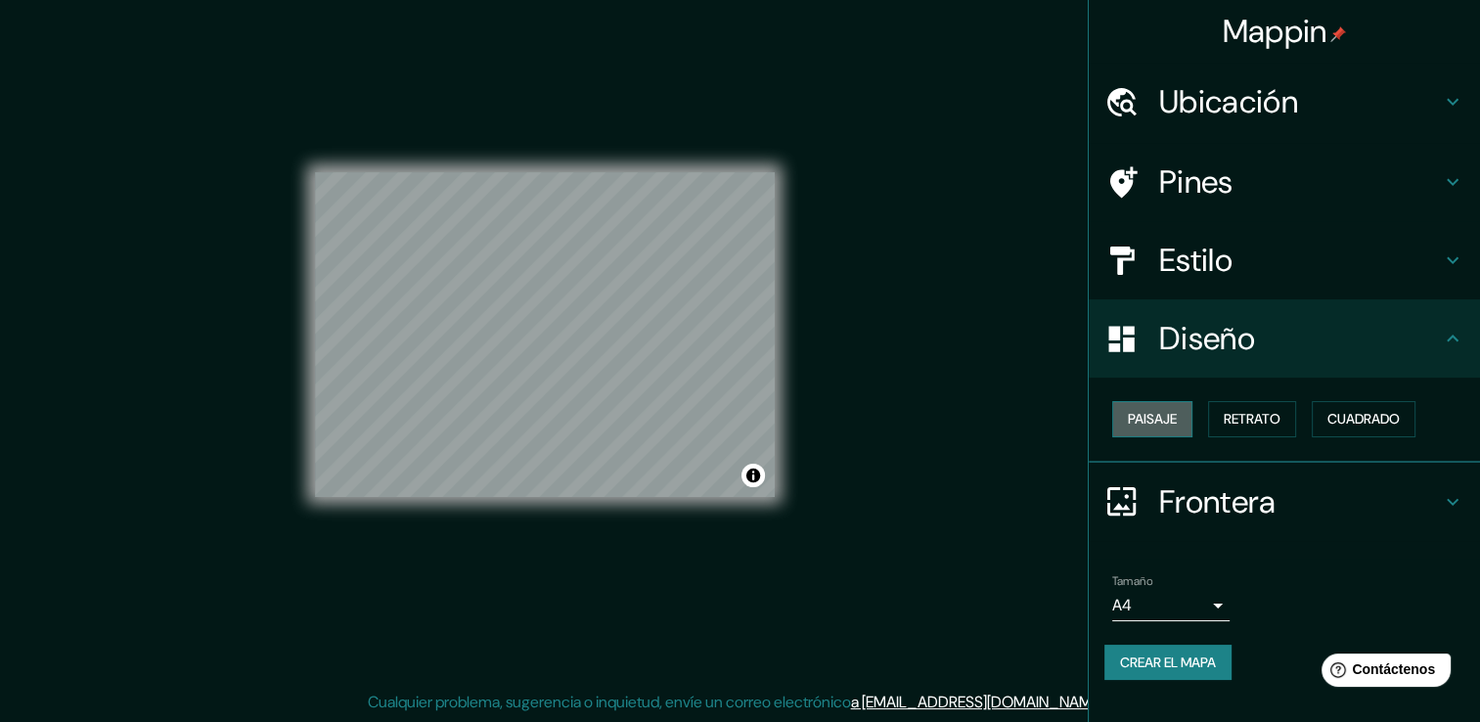
click at [1167, 402] on button "Paisaje" at bounding box center [1152, 419] width 80 height 36
click at [1279, 409] on font "Retrato" at bounding box center [1252, 419] width 57 height 24
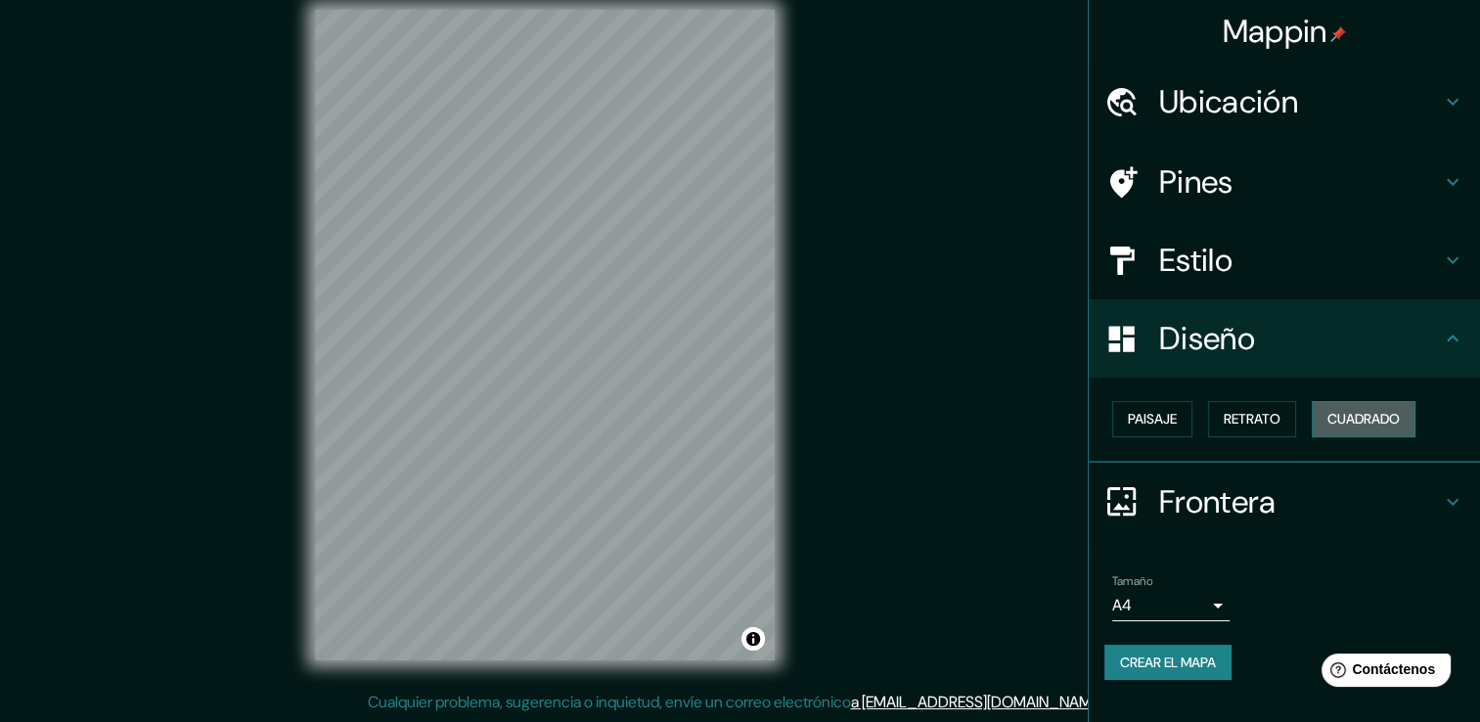
click at [1369, 415] on font "Cuadrado" at bounding box center [1363, 419] width 72 height 24
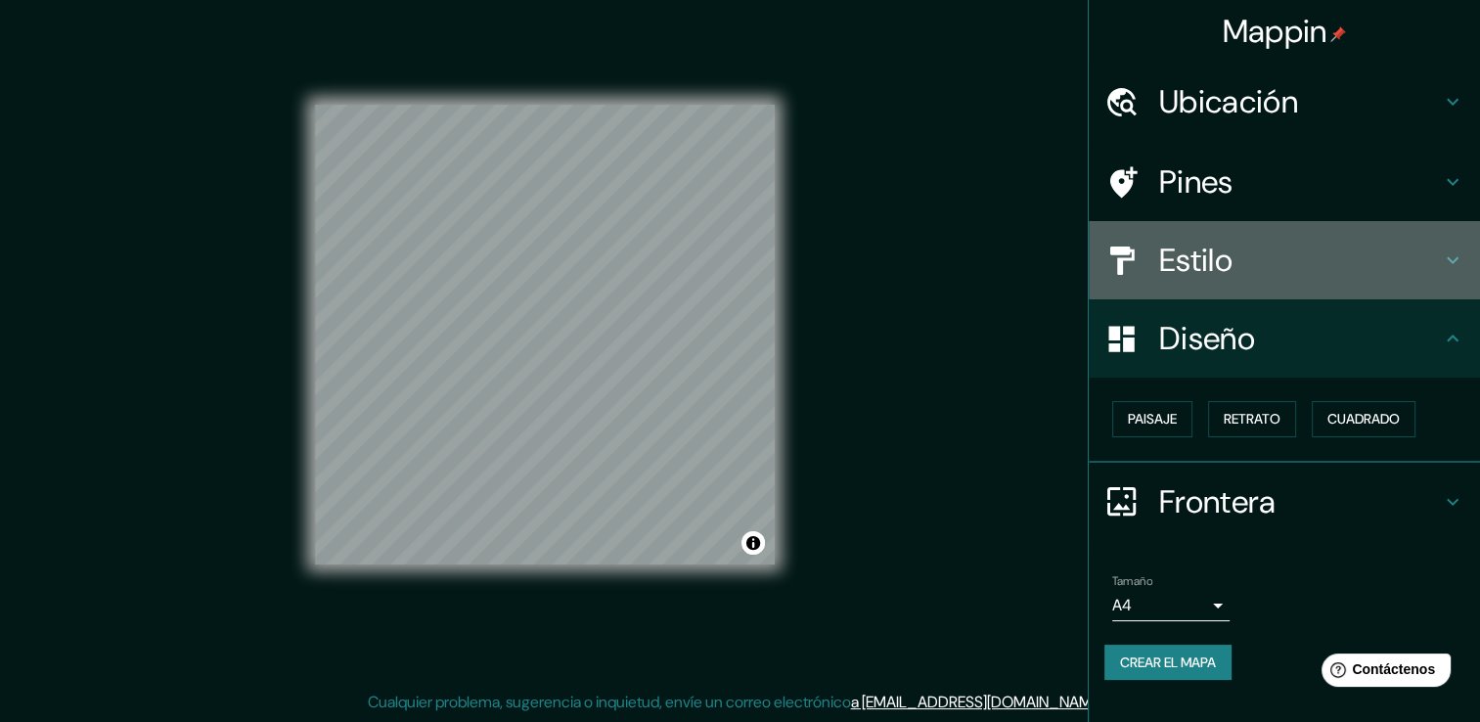
click at [1244, 245] on h4 "Estilo" at bounding box center [1300, 260] width 282 height 39
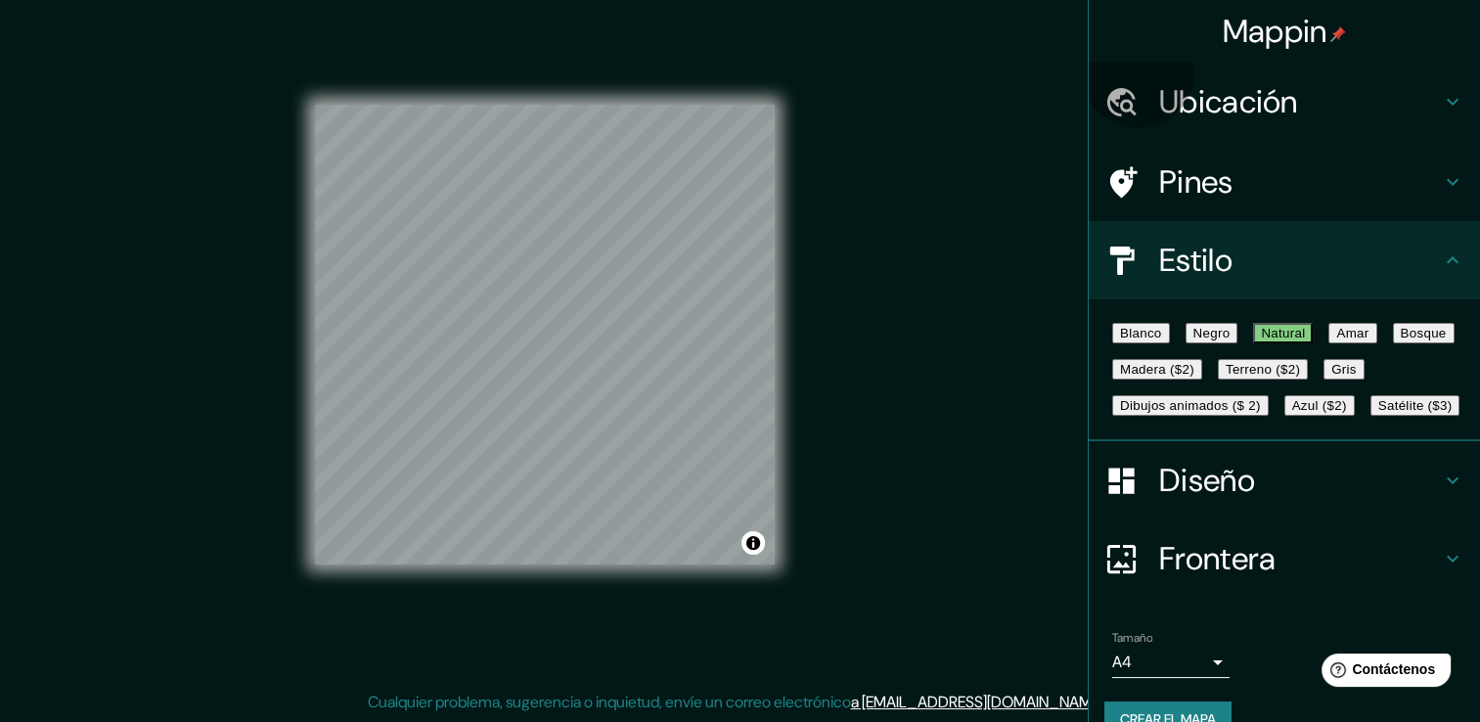
click at [1401, 340] on font "Bosque" at bounding box center [1424, 333] width 46 height 15
click at [1331, 377] on font "Gris" at bounding box center [1343, 369] width 25 height 15
click at [1138, 413] on font "Dibujos animados ($ 2)" at bounding box center [1190, 405] width 141 height 15
click at [1347, 413] on font "Azul ($2)" at bounding box center [1319, 405] width 55 height 15
click at [1378, 413] on font "Satélite ($3)" at bounding box center [1415, 405] width 74 height 15
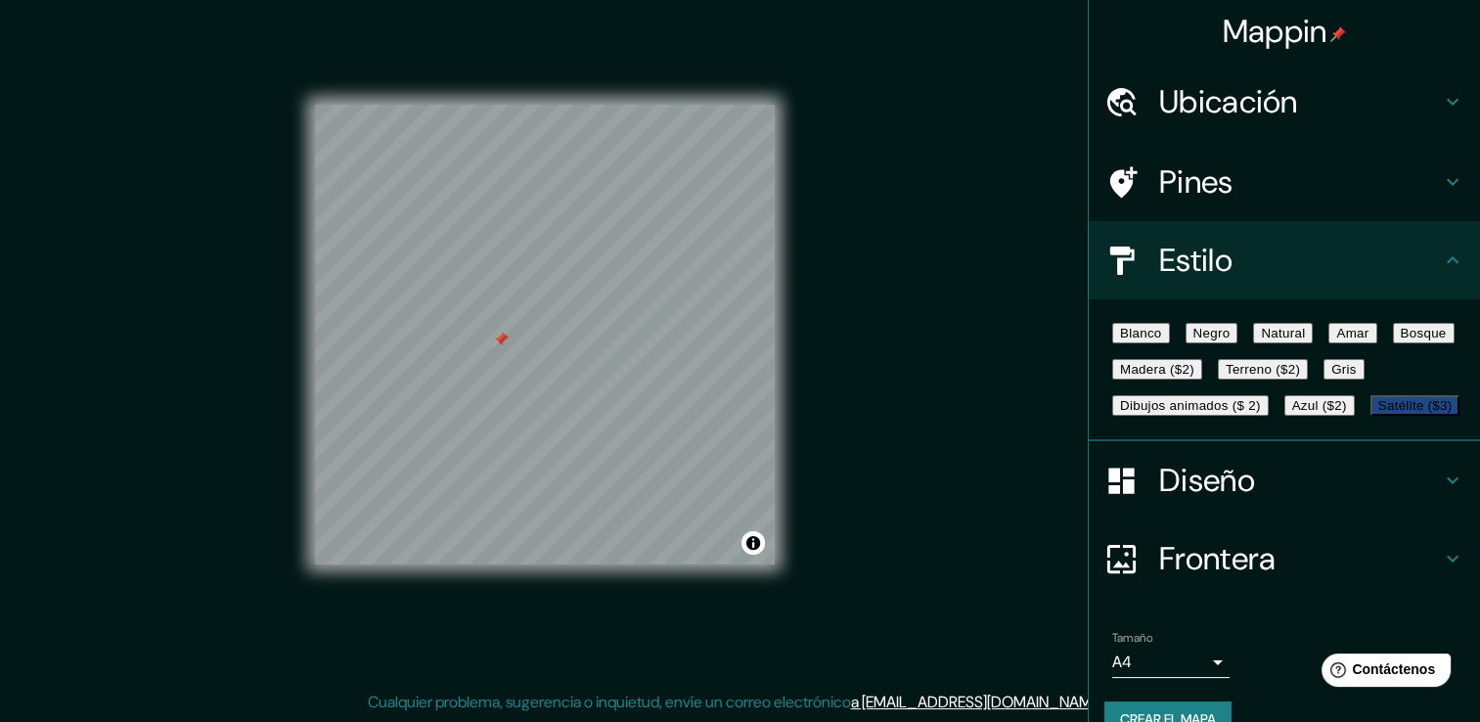
click at [499, 334] on div at bounding box center [501, 340] width 16 height 16
click at [1230, 328] on font "Negro" at bounding box center [1211, 333] width 37 height 15
click at [1160, 335] on font "Blanco" at bounding box center [1141, 333] width 42 height 15
click at [1336, 340] on font "Amar" at bounding box center [1352, 333] width 32 height 15
click at [1202, 379] on button "Madera ($2)" at bounding box center [1157, 369] width 90 height 21
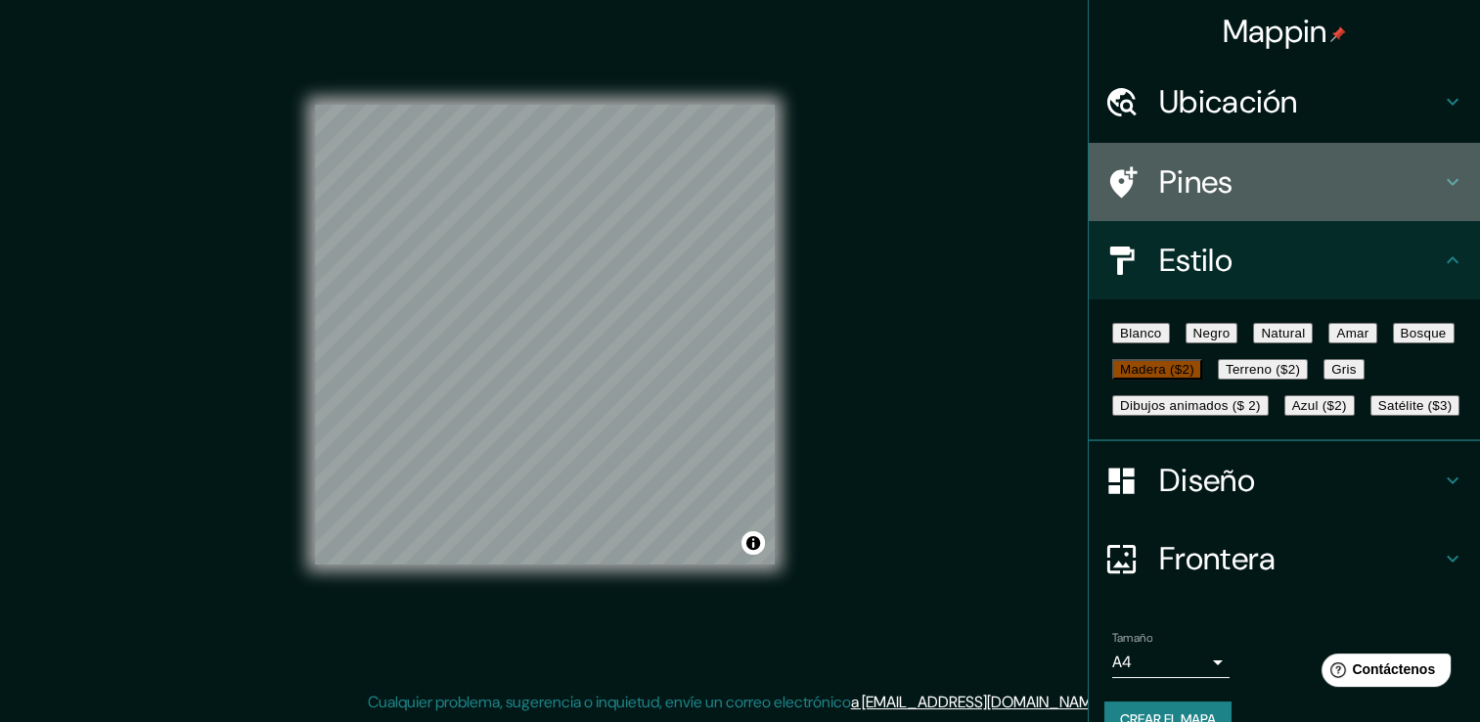
click at [1251, 173] on h4 "Pines" at bounding box center [1300, 181] width 282 height 39
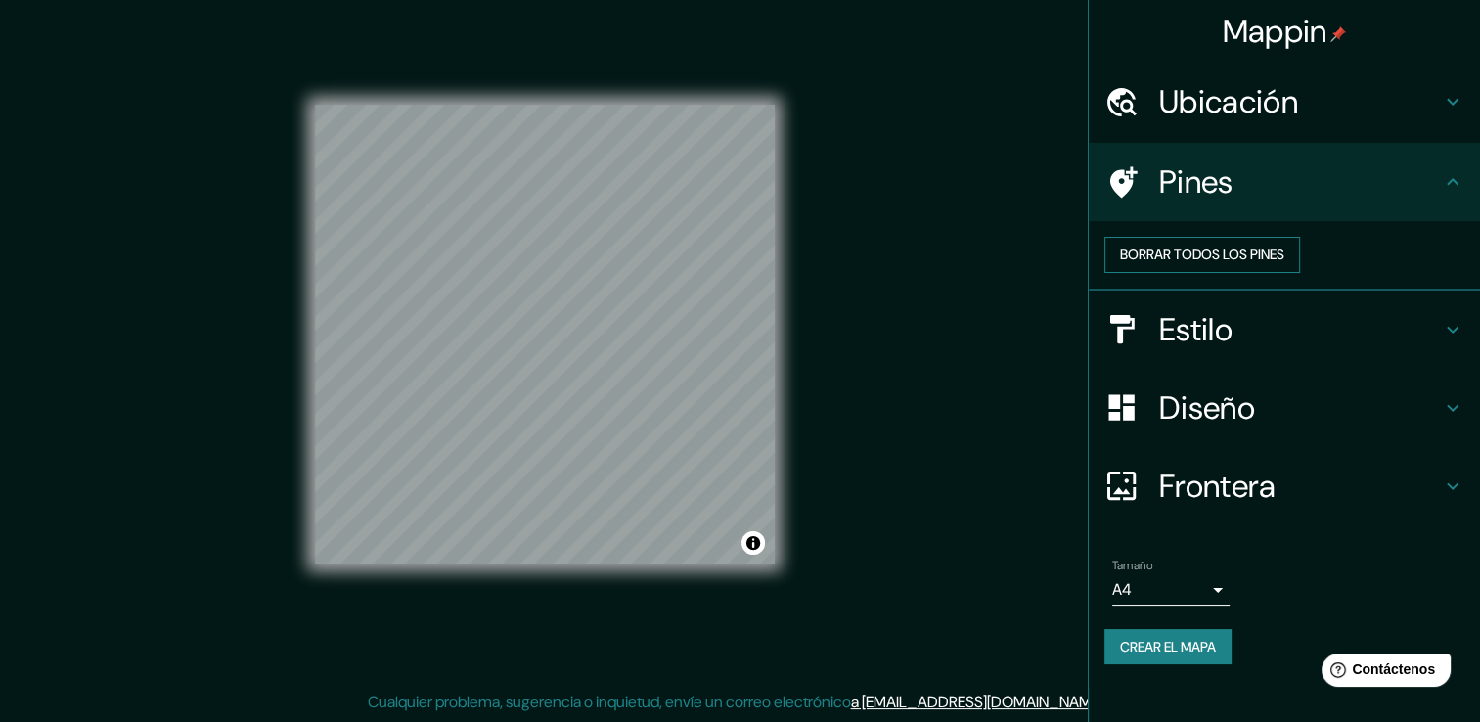
click at [1273, 267] on font "Borrar todos los pines" at bounding box center [1202, 255] width 164 height 24
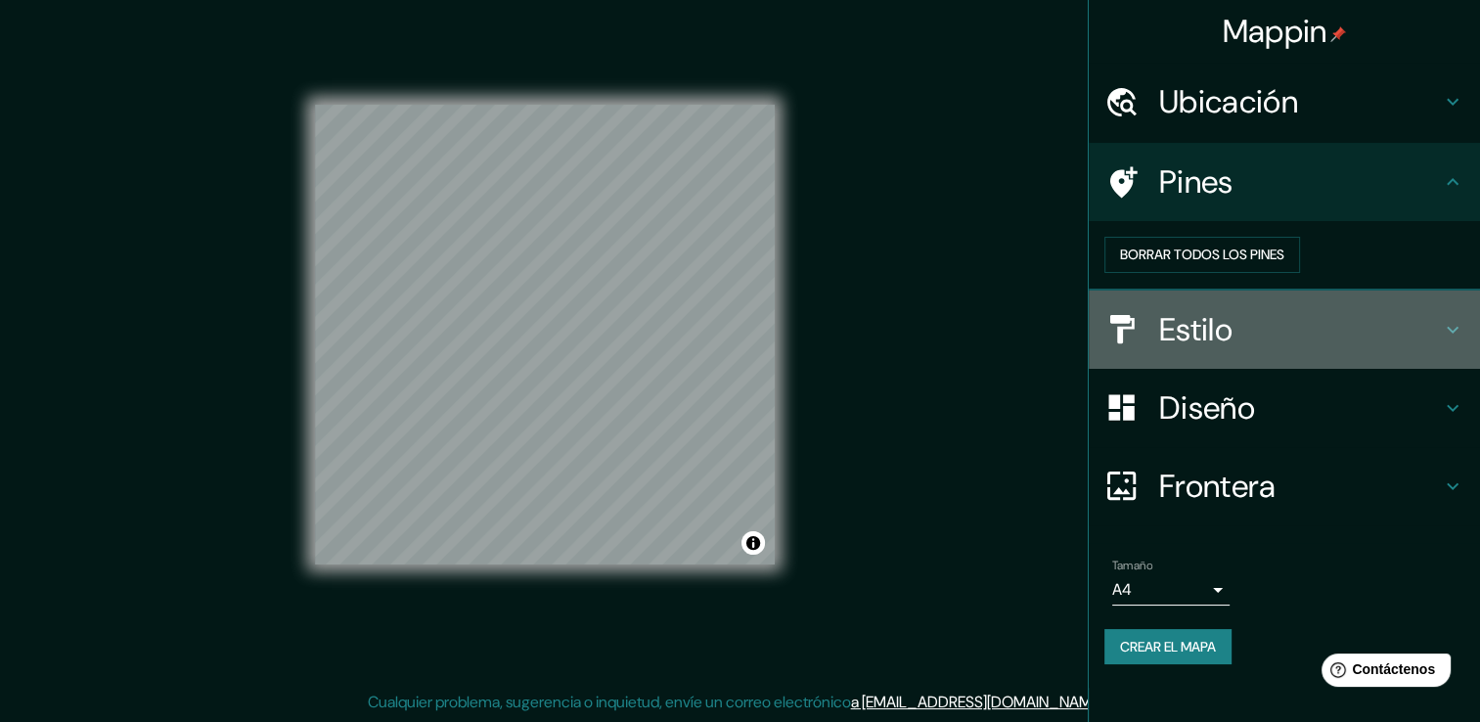
click at [1188, 340] on h4 "Estilo" at bounding box center [1300, 329] width 282 height 39
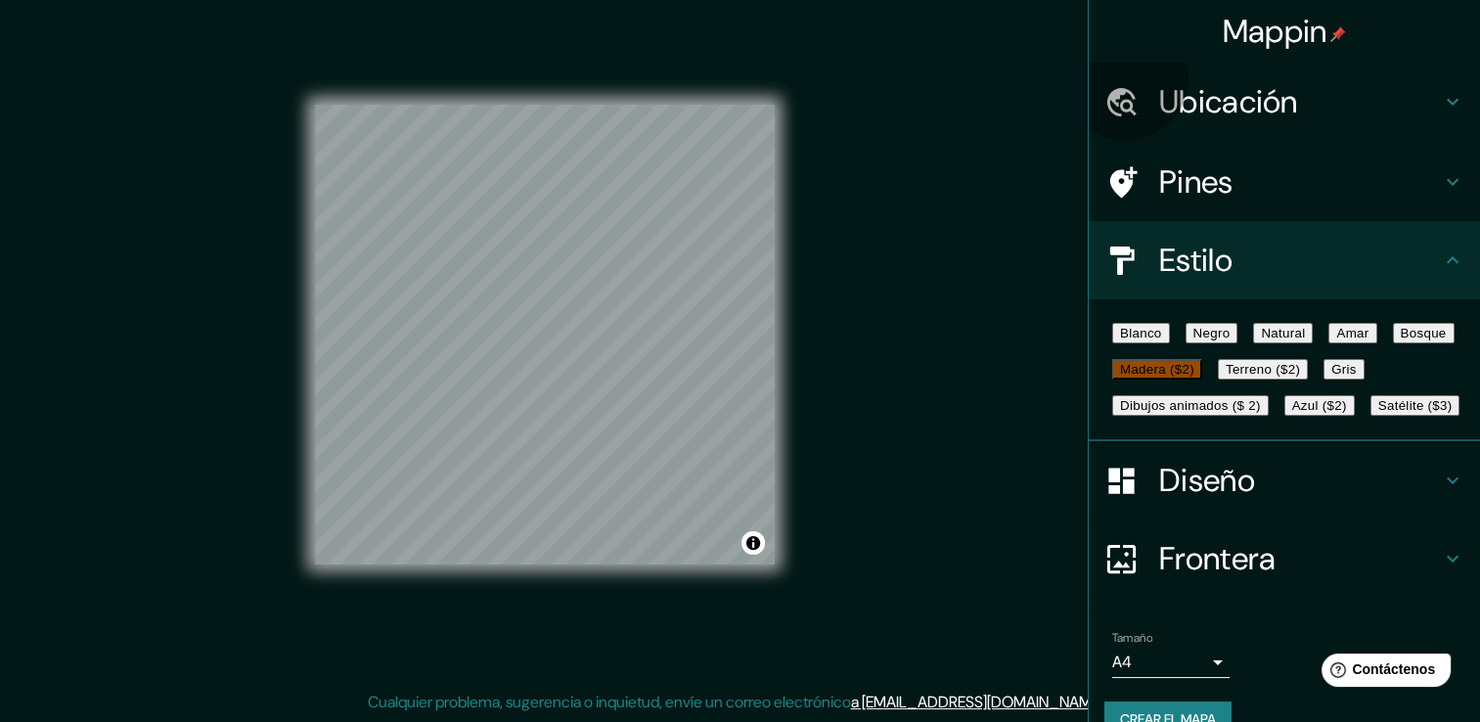
click at [1347, 413] on font "Azul ($2)" at bounding box center [1319, 405] width 55 height 15
